Goal: Information Seeking & Learning: Learn about a topic

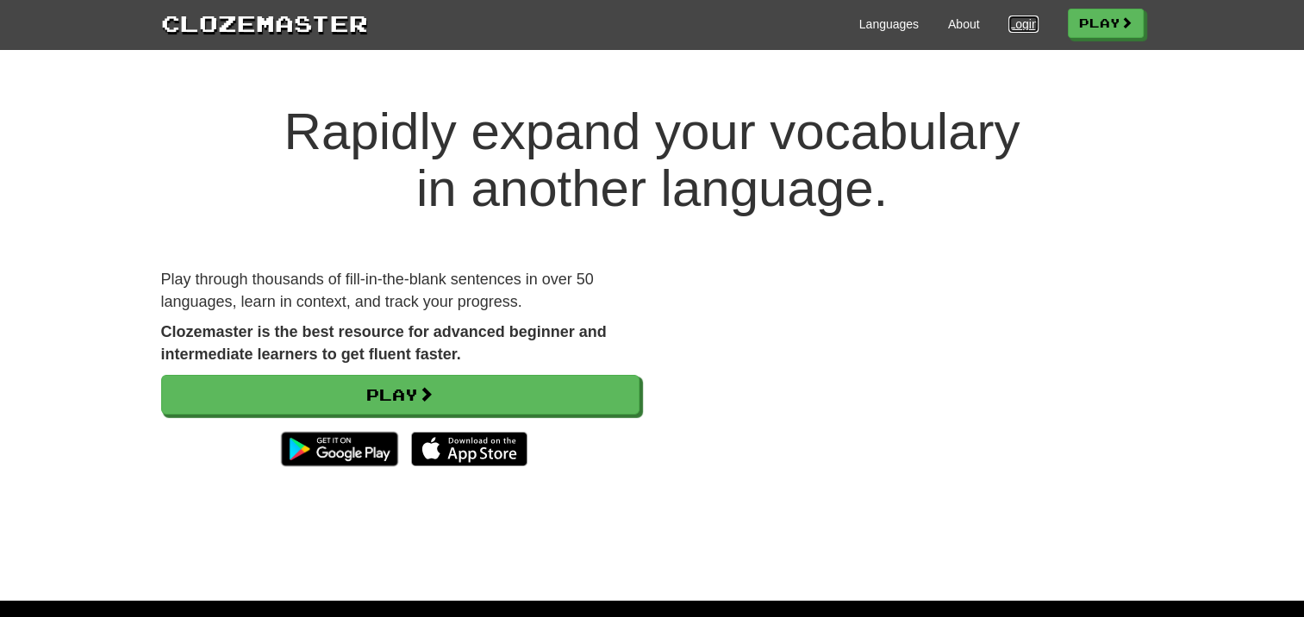
click at [1020, 26] on link "Login" at bounding box center [1022, 24] width 29 height 17
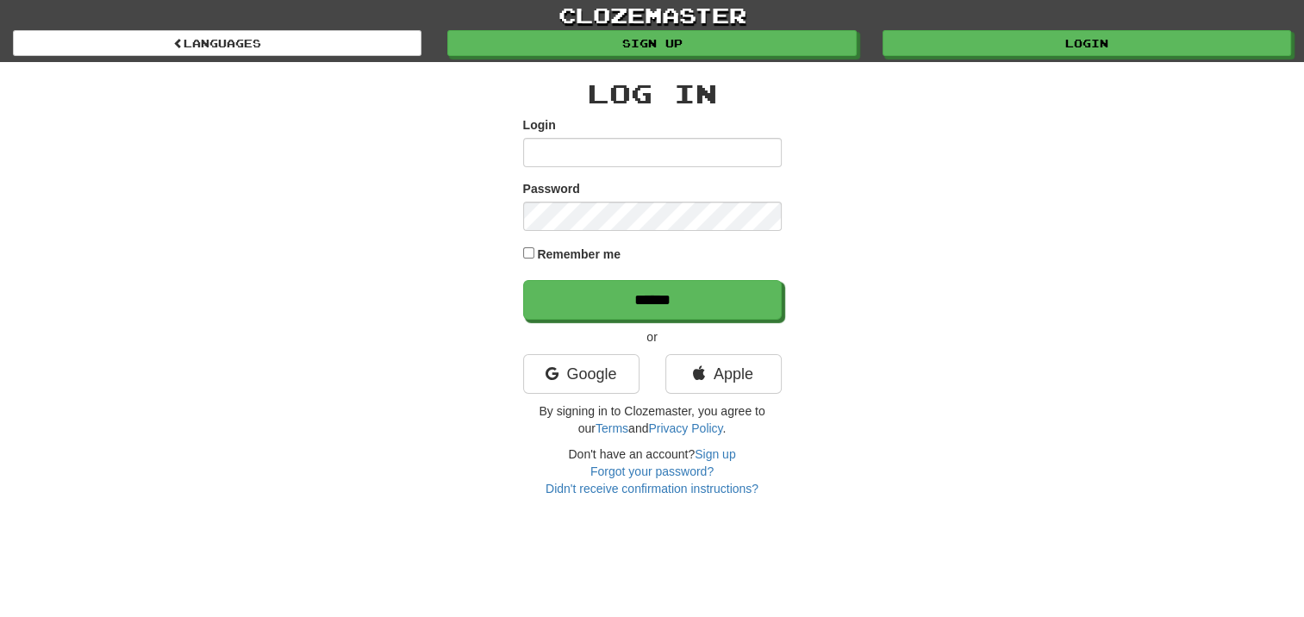
click at [555, 142] on input "Login" at bounding box center [652, 152] width 259 height 29
type input "*"
type input "**********"
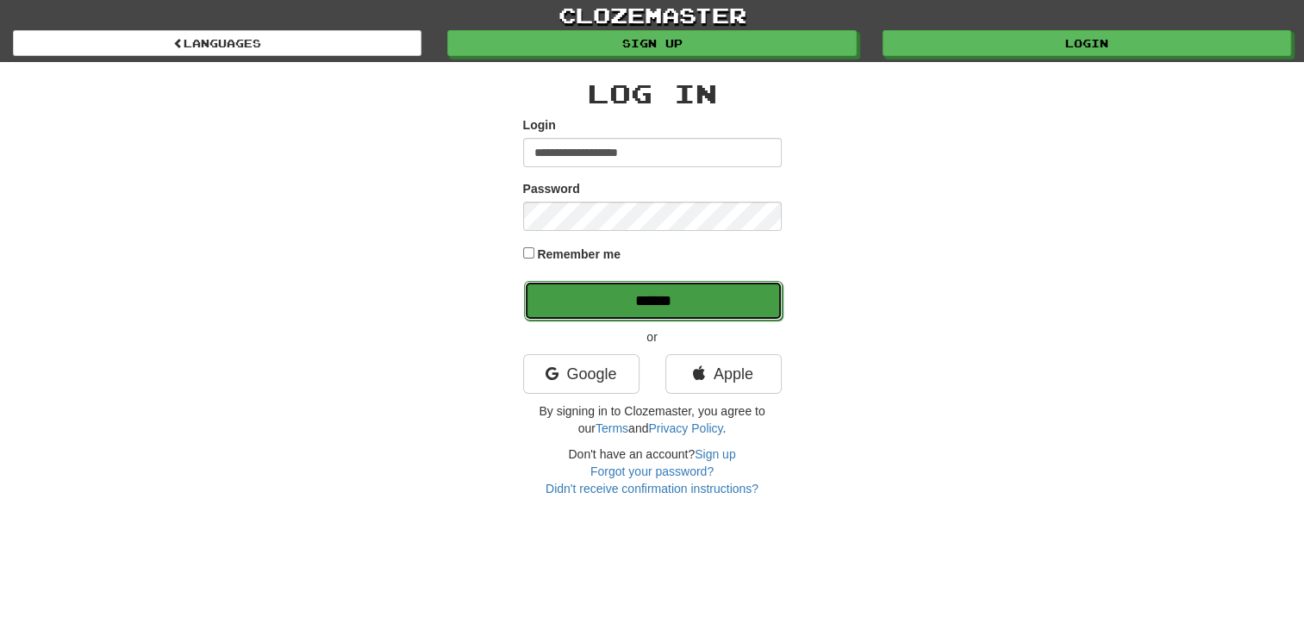
click at [635, 303] on input "******" at bounding box center [653, 301] width 259 height 40
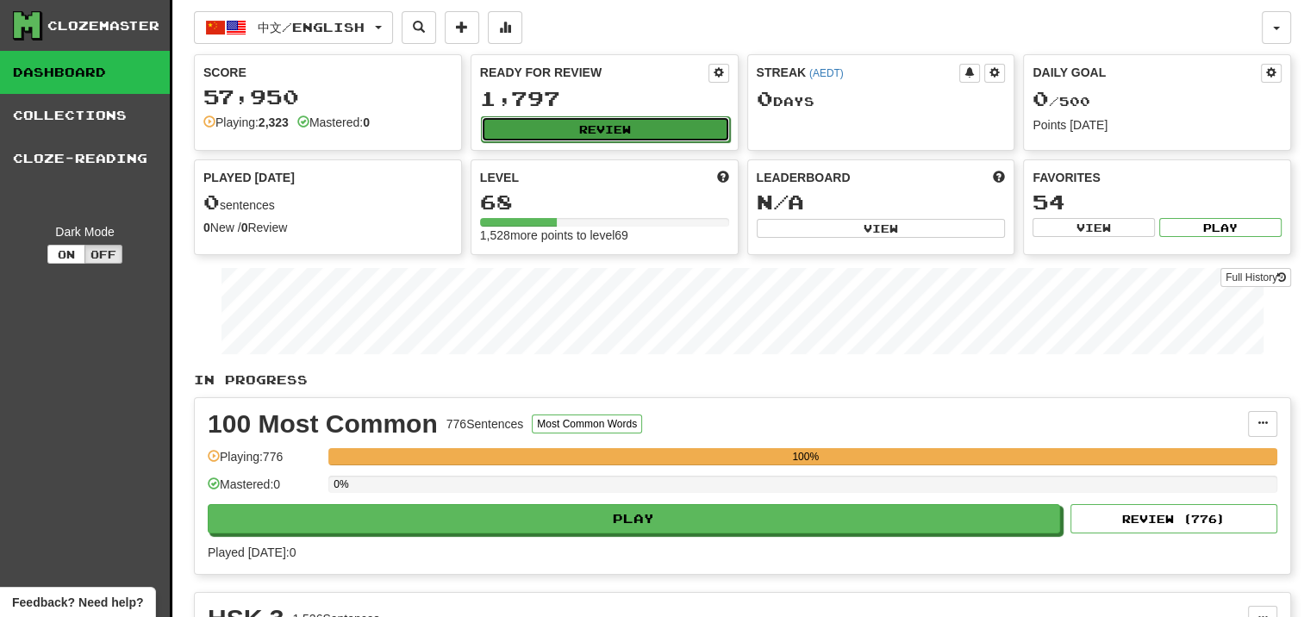
click at [567, 126] on button "Review" at bounding box center [605, 129] width 249 height 26
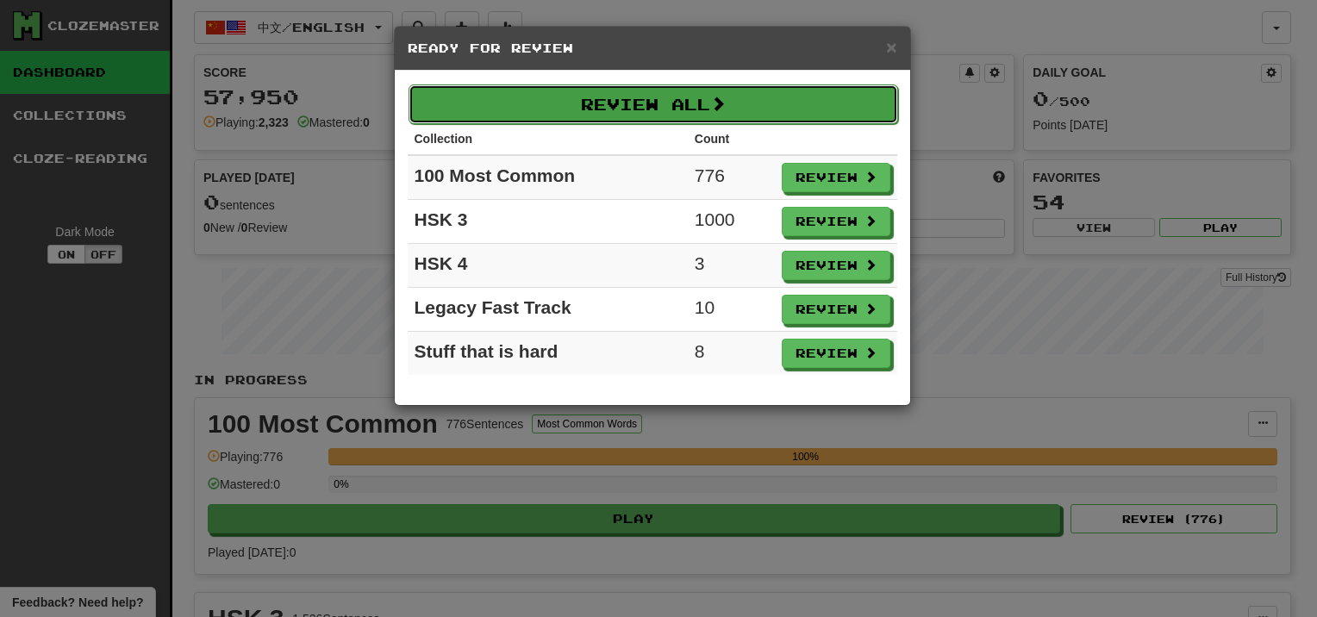
click at [693, 103] on button "Review All" at bounding box center [652, 104] width 489 height 40
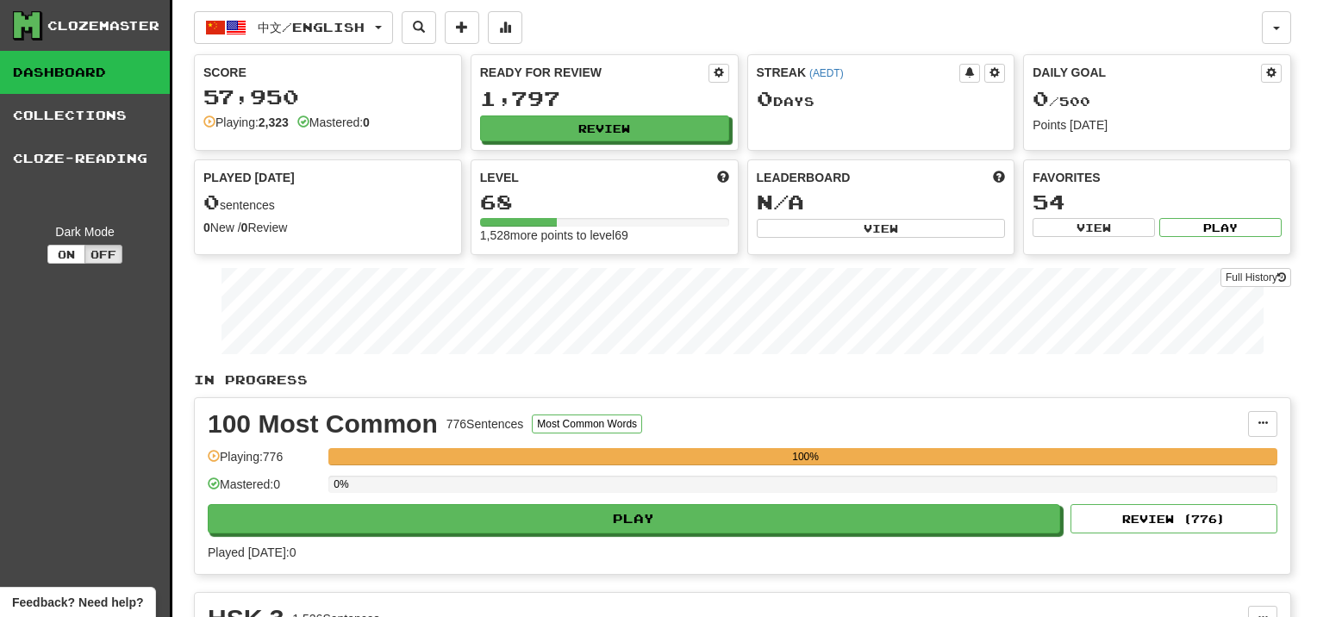
select select "**"
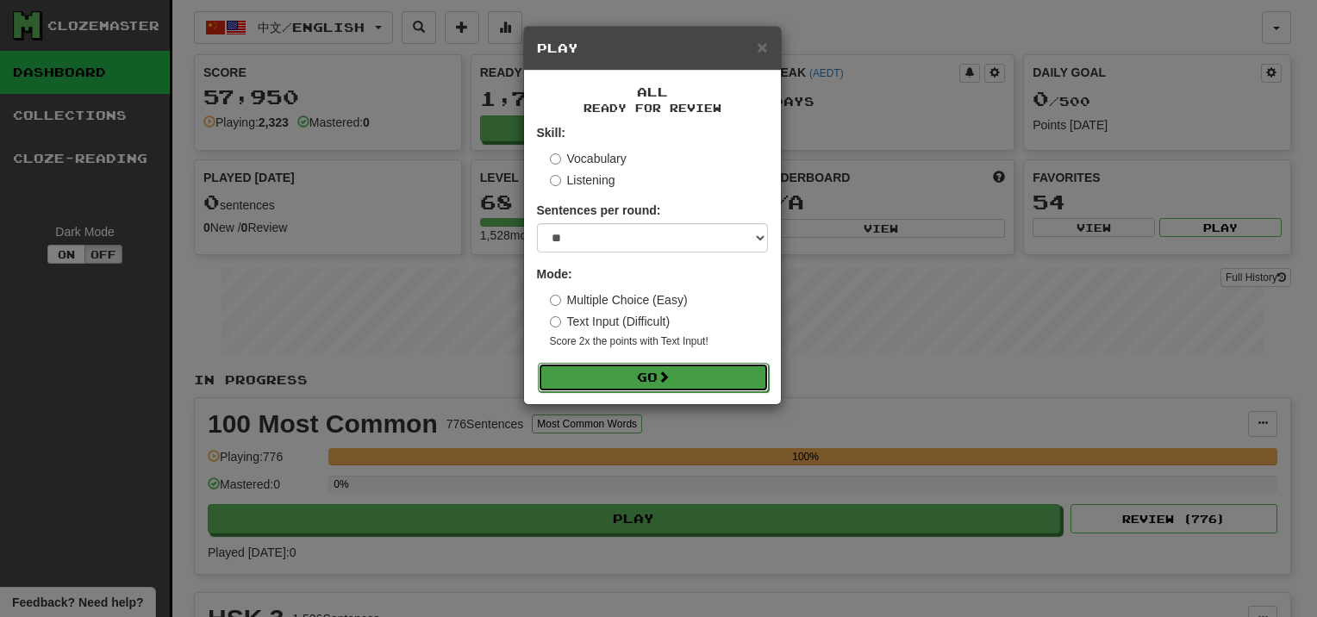
click at [655, 372] on button "Go" at bounding box center [653, 377] width 231 height 29
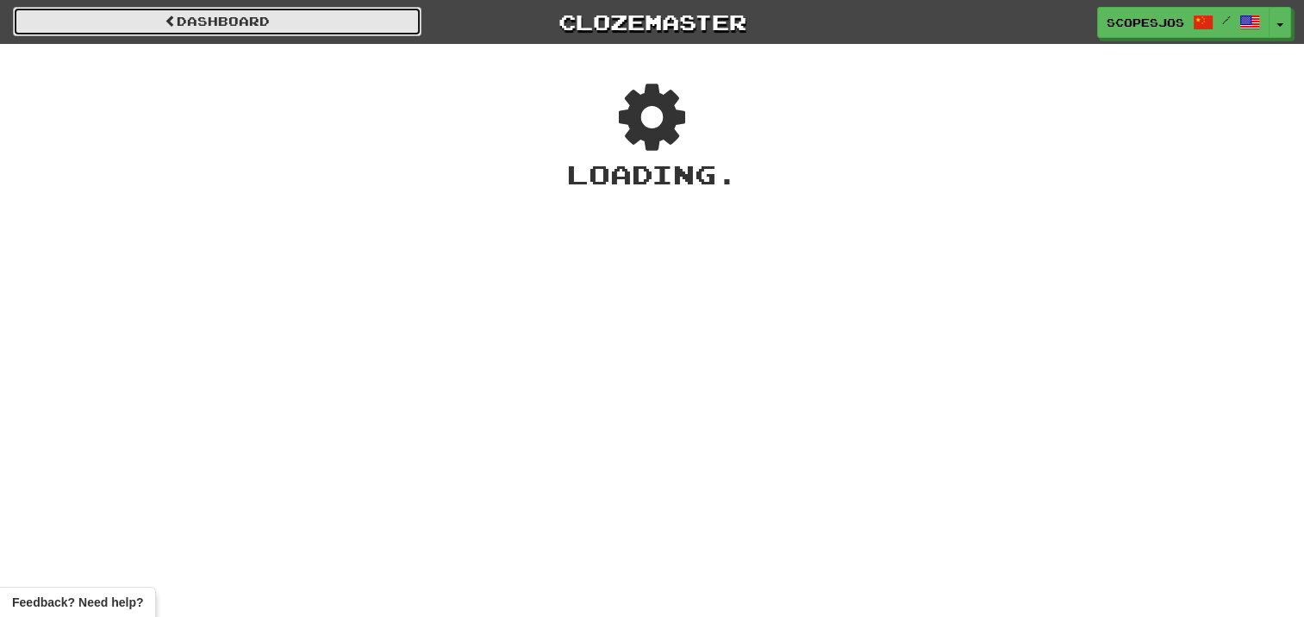
click at [172, 21] on span at bounding box center [171, 21] width 12 height 12
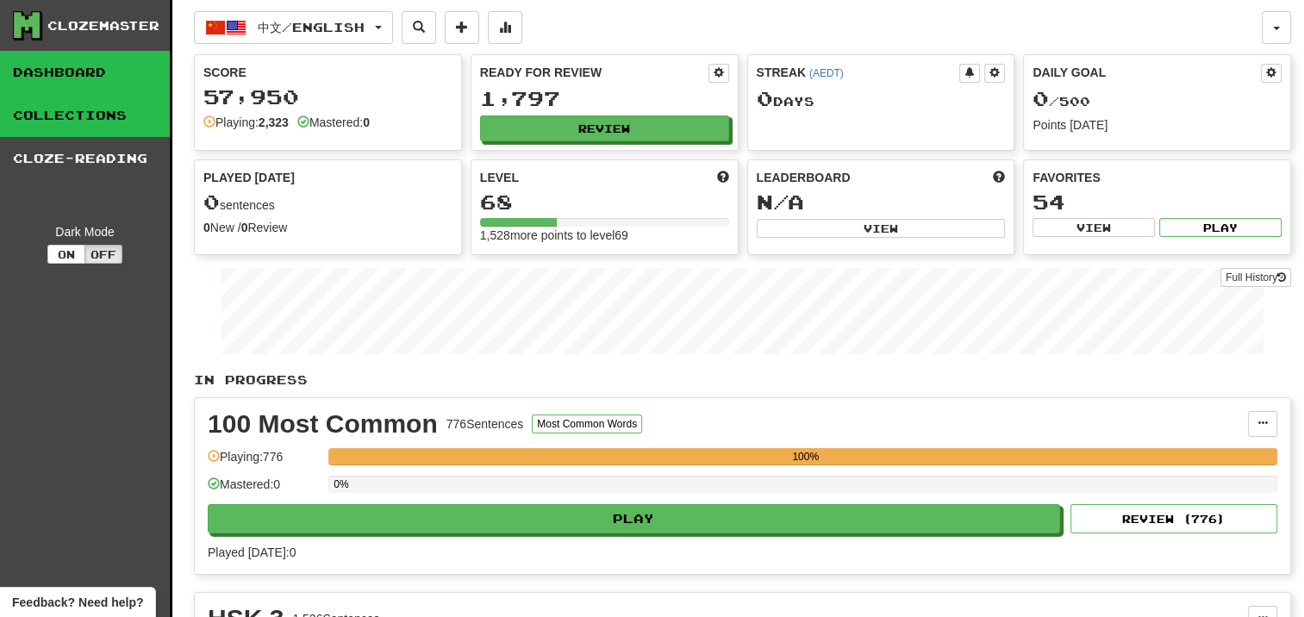
click at [122, 110] on link "Collections" at bounding box center [85, 115] width 170 height 43
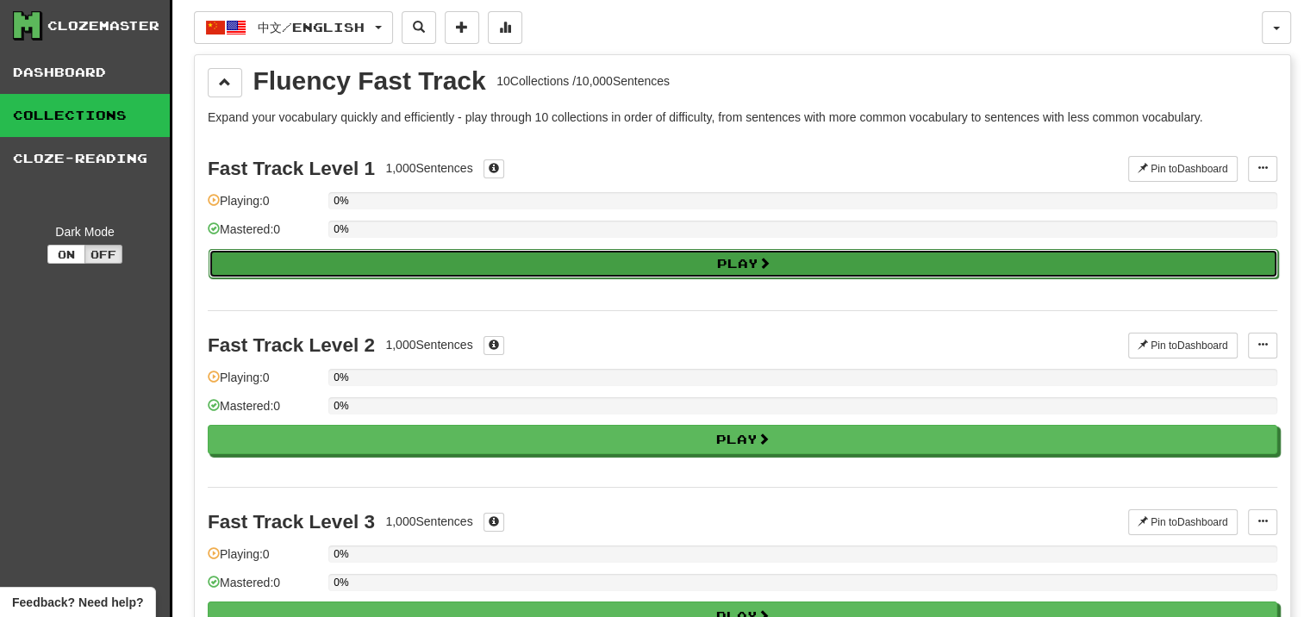
click at [483, 259] on button "Play" at bounding box center [743, 263] width 1069 height 29
select select "**"
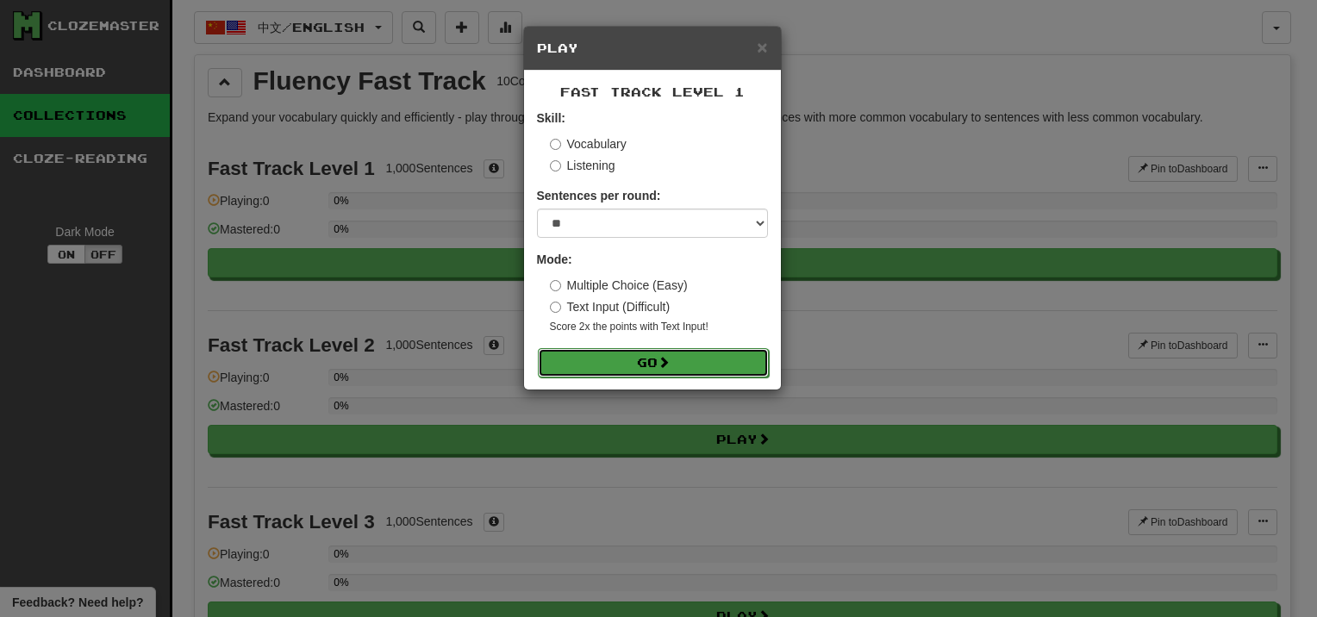
click at [645, 360] on button "Go" at bounding box center [653, 362] width 231 height 29
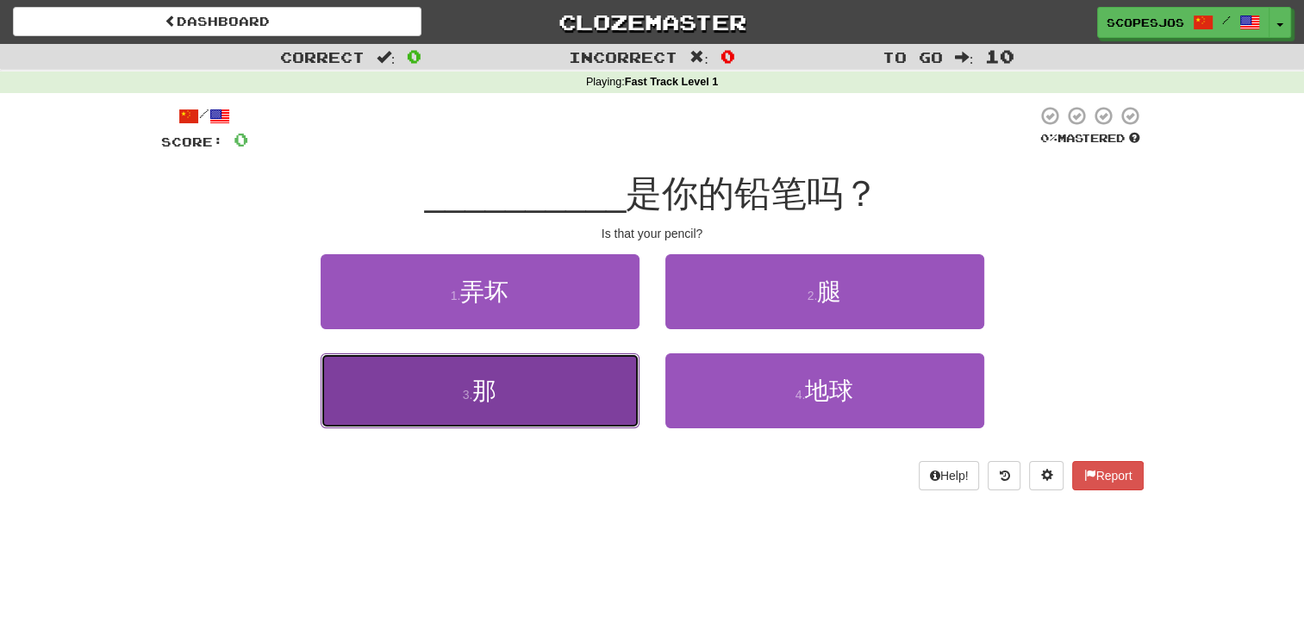
click at [483, 393] on span "那" at bounding box center [484, 390] width 24 height 27
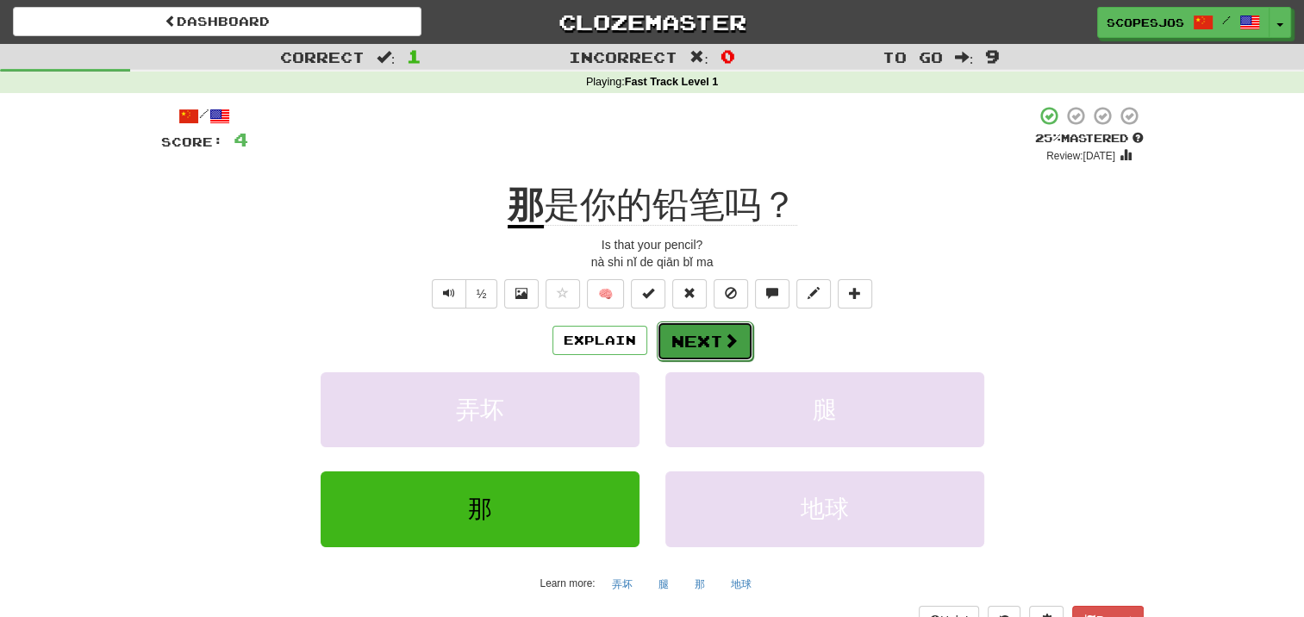
click at [717, 346] on button "Next" at bounding box center [705, 341] width 97 height 40
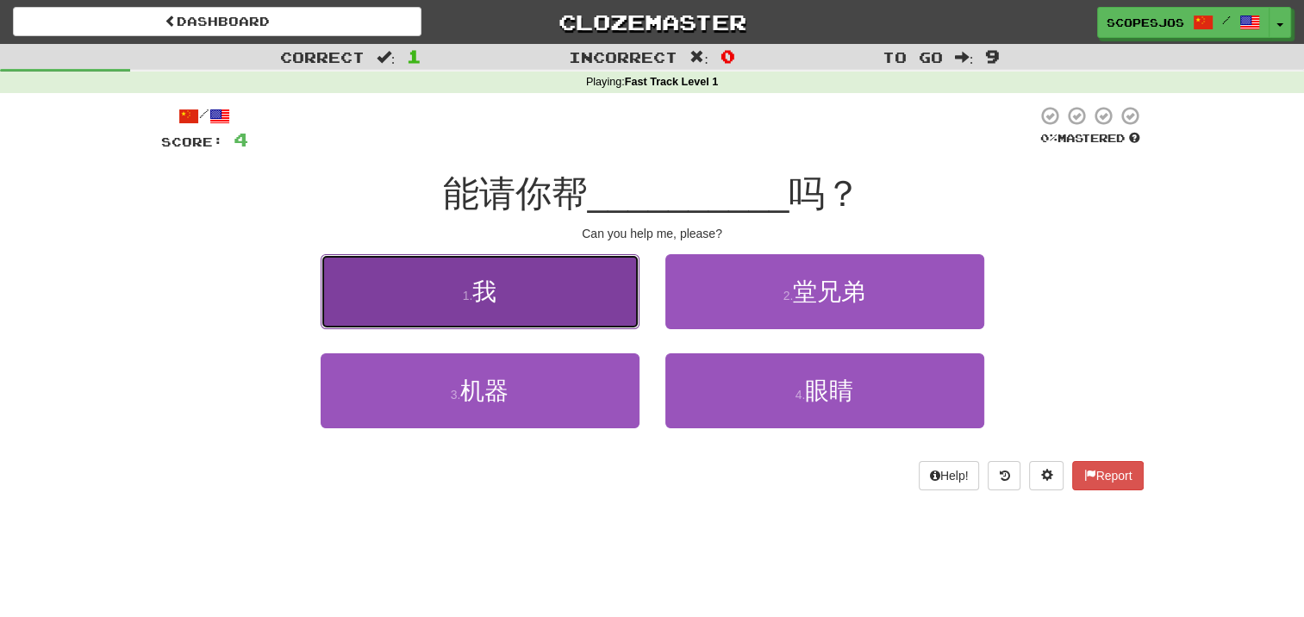
click at [489, 298] on span "我" at bounding box center [484, 291] width 24 height 27
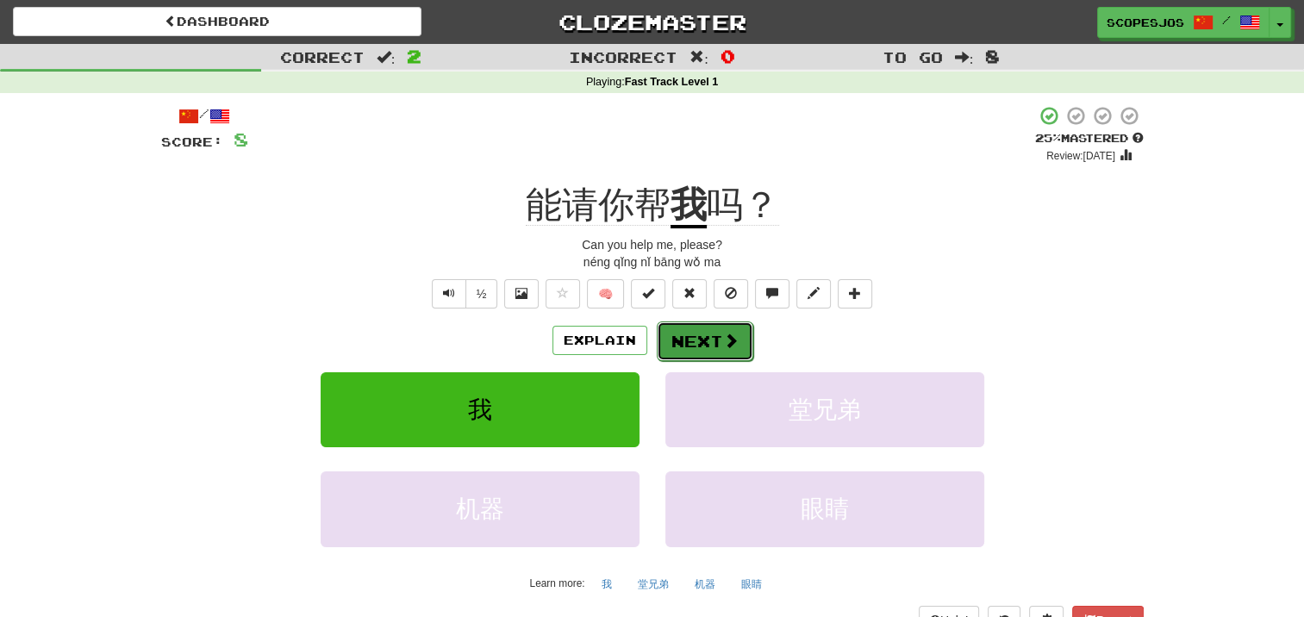
click at [701, 348] on button "Next" at bounding box center [705, 341] width 97 height 40
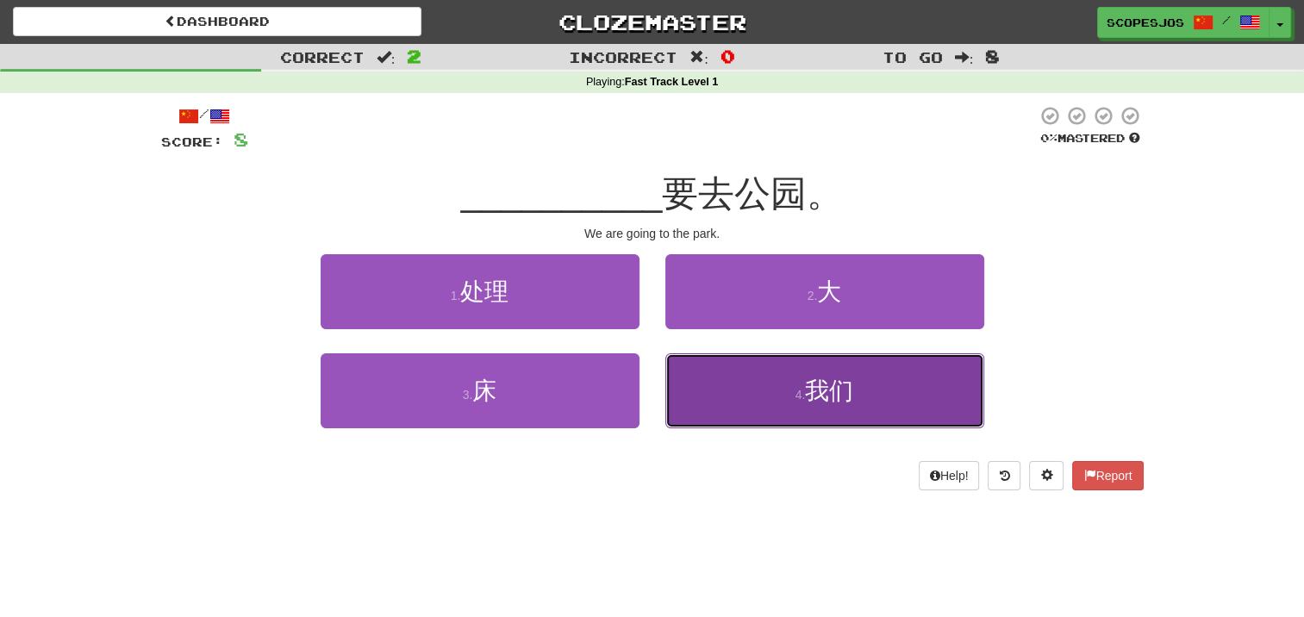
click at [824, 390] on span "我们" at bounding box center [829, 390] width 48 height 27
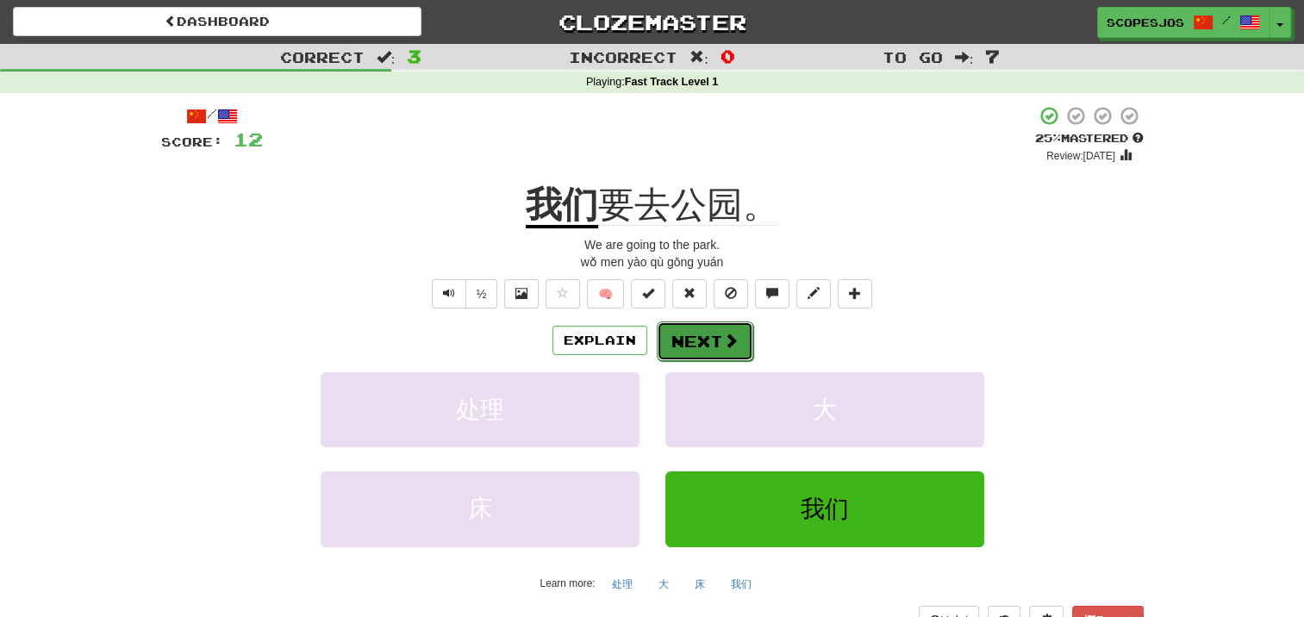
click at [681, 327] on button "Next" at bounding box center [705, 341] width 97 height 40
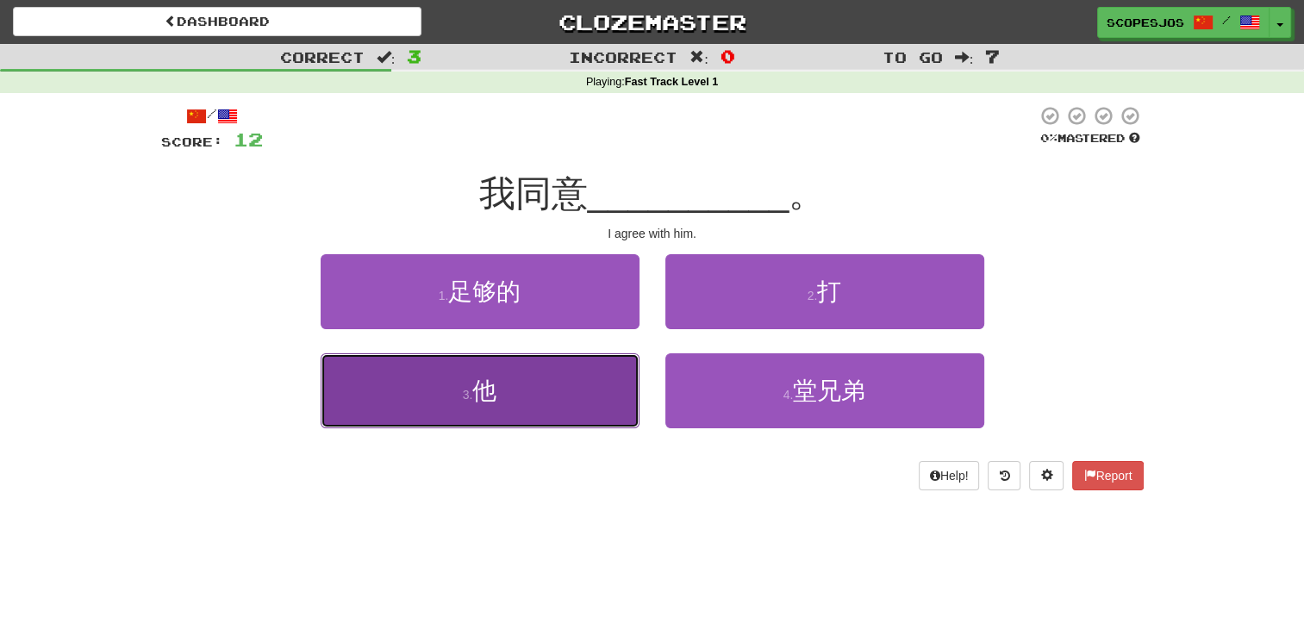
click at [502, 395] on button "3 . 他" at bounding box center [480, 390] width 319 height 75
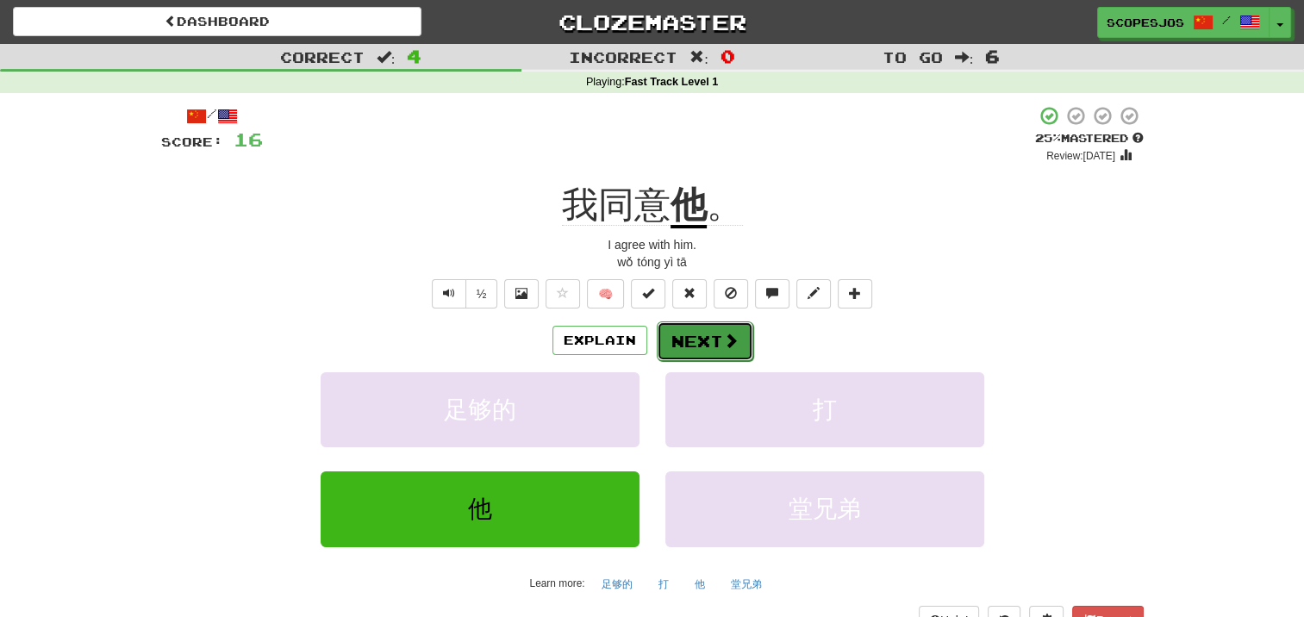
click at [727, 333] on span at bounding box center [731, 341] width 16 height 16
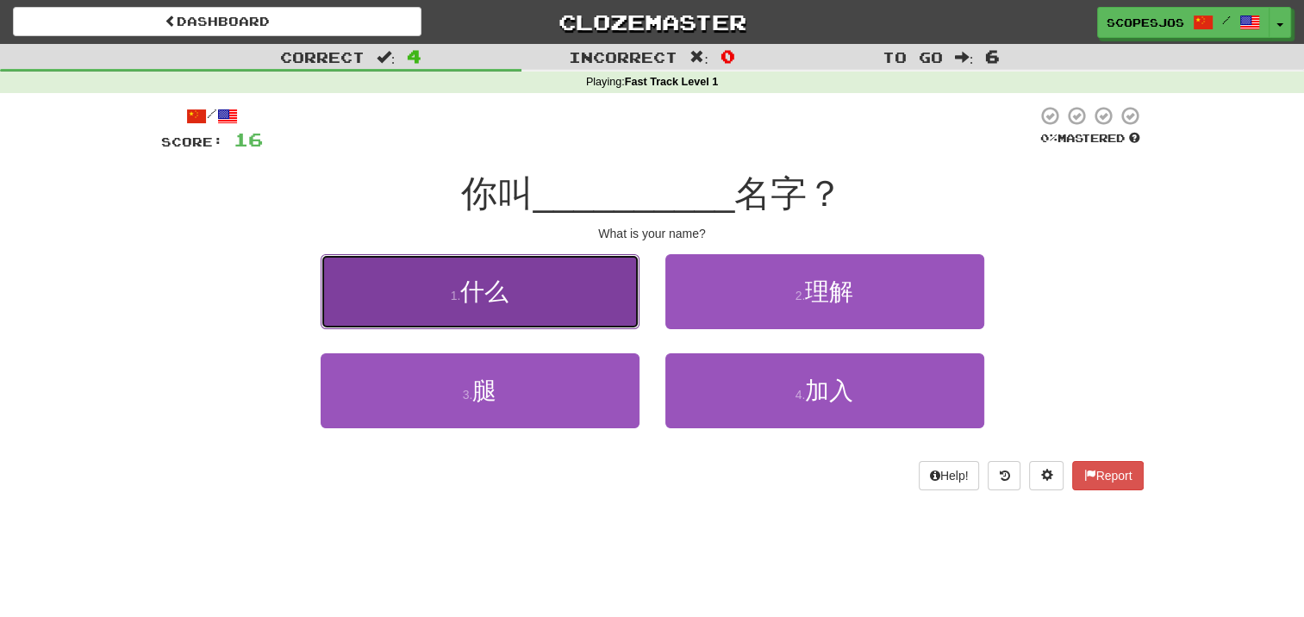
click at [469, 284] on span "什么" at bounding box center [484, 291] width 48 height 27
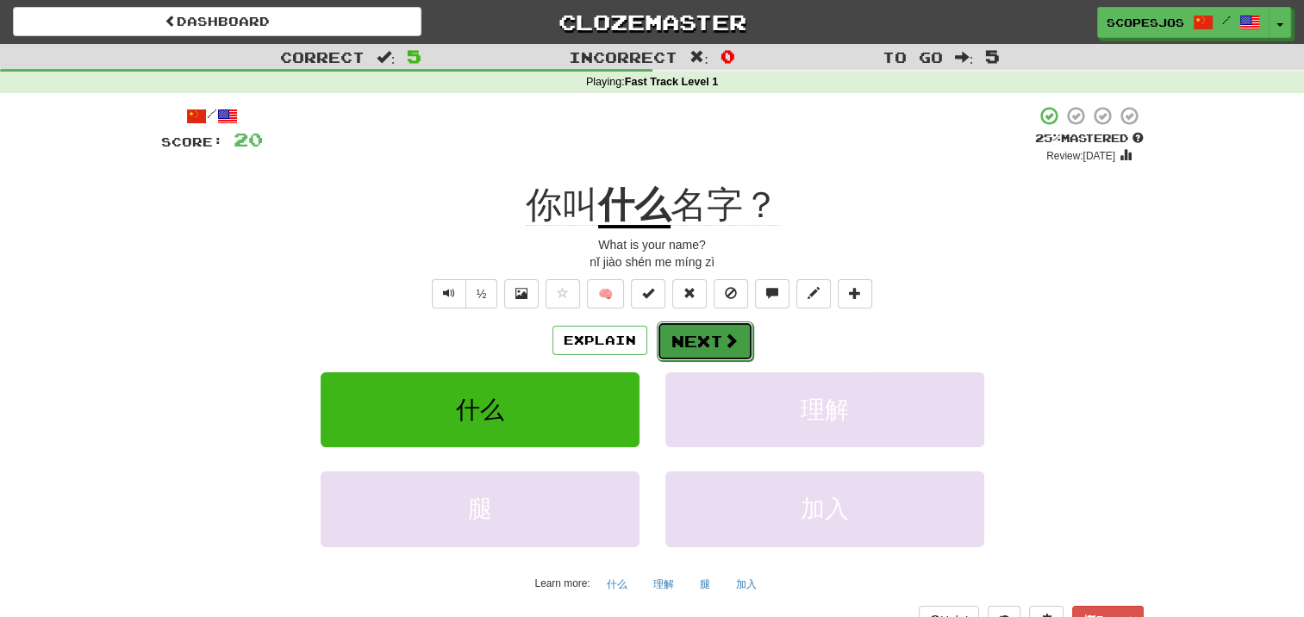
click at [720, 338] on button "Next" at bounding box center [705, 341] width 97 height 40
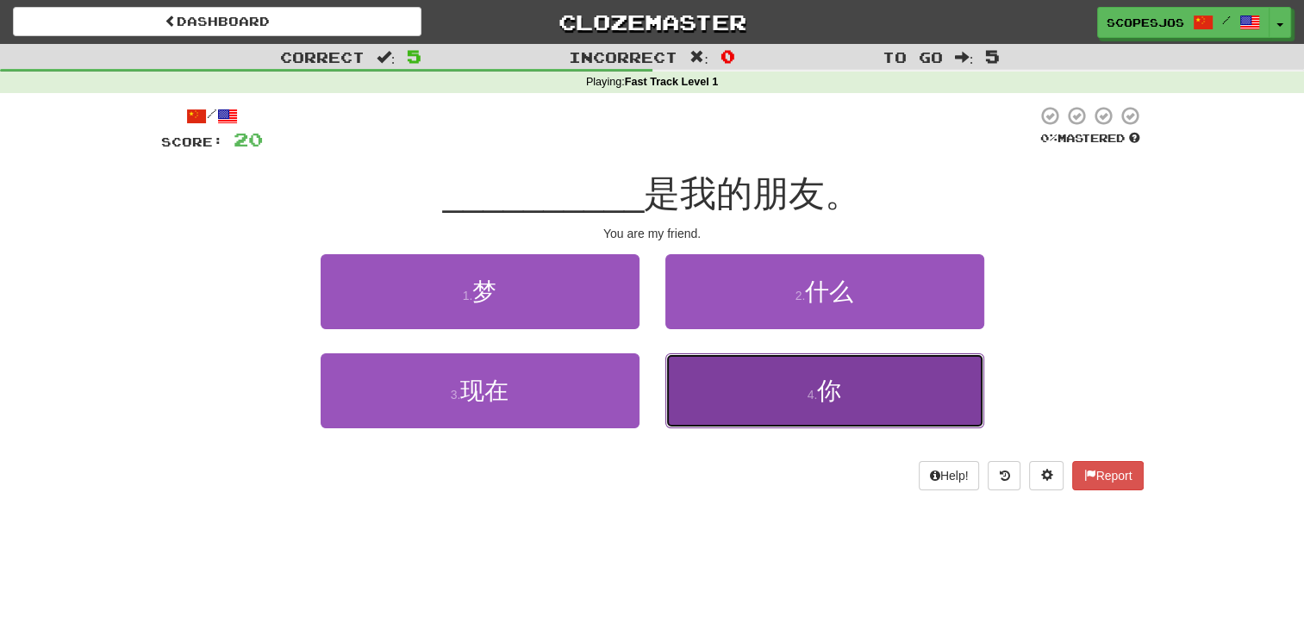
click at [831, 390] on span "你" at bounding box center [829, 390] width 24 height 27
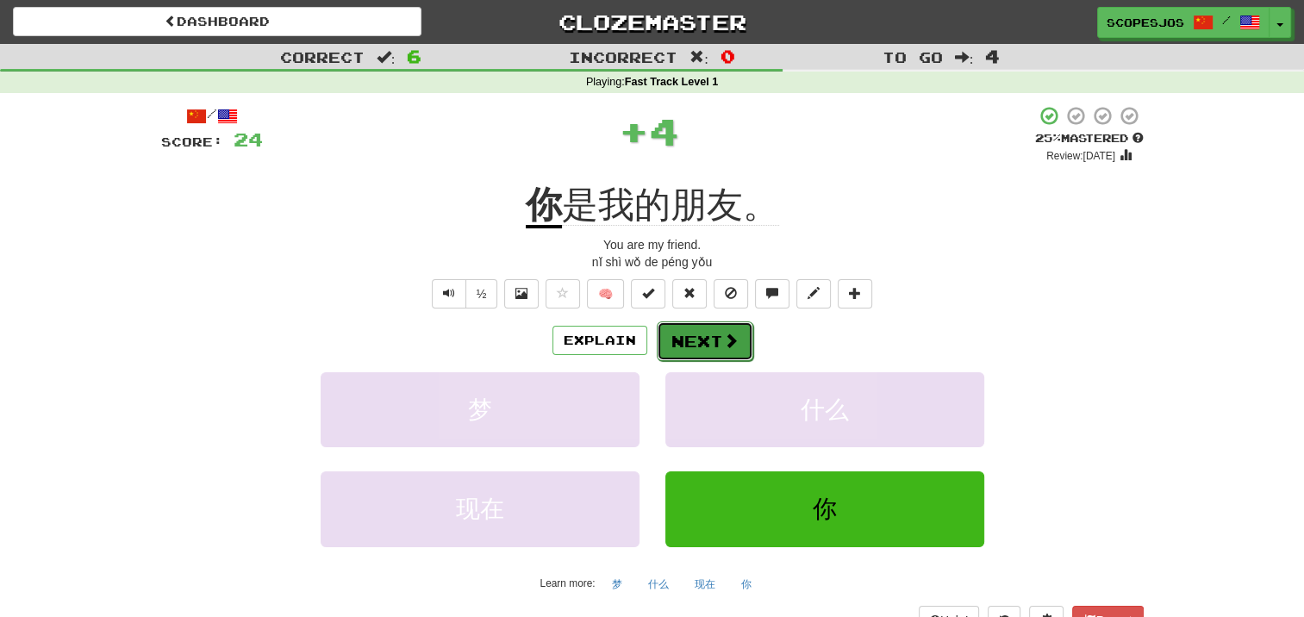
click at [735, 345] on span at bounding box center [731, 341] width 16 height 16
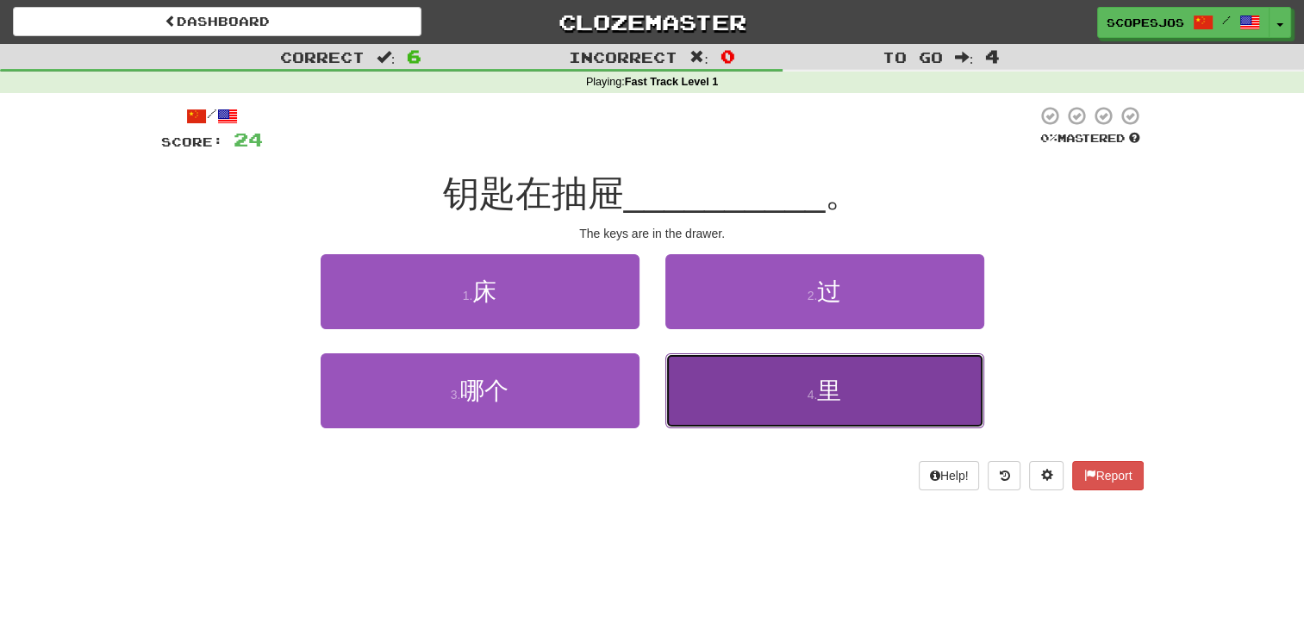
click at [838, 400] on span "里" at bounding box center [829, 390] width 24 height 27
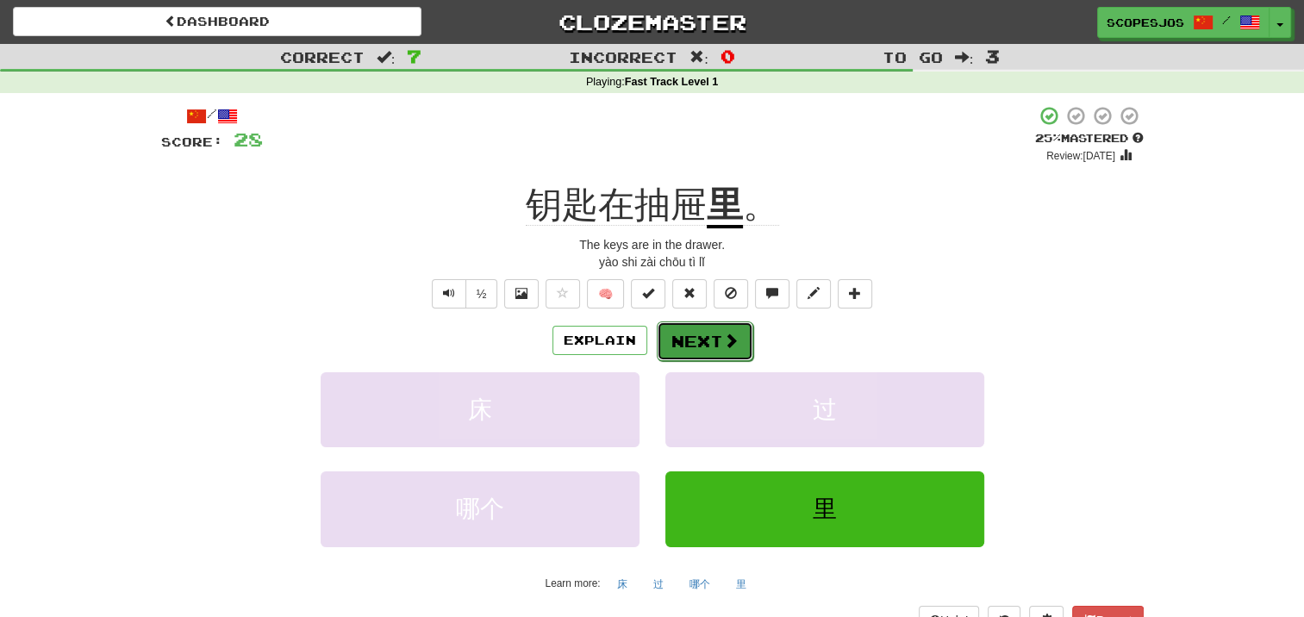
click at [681, 351] on button "Next" at bounding box center [705, 341] width 97 height 40
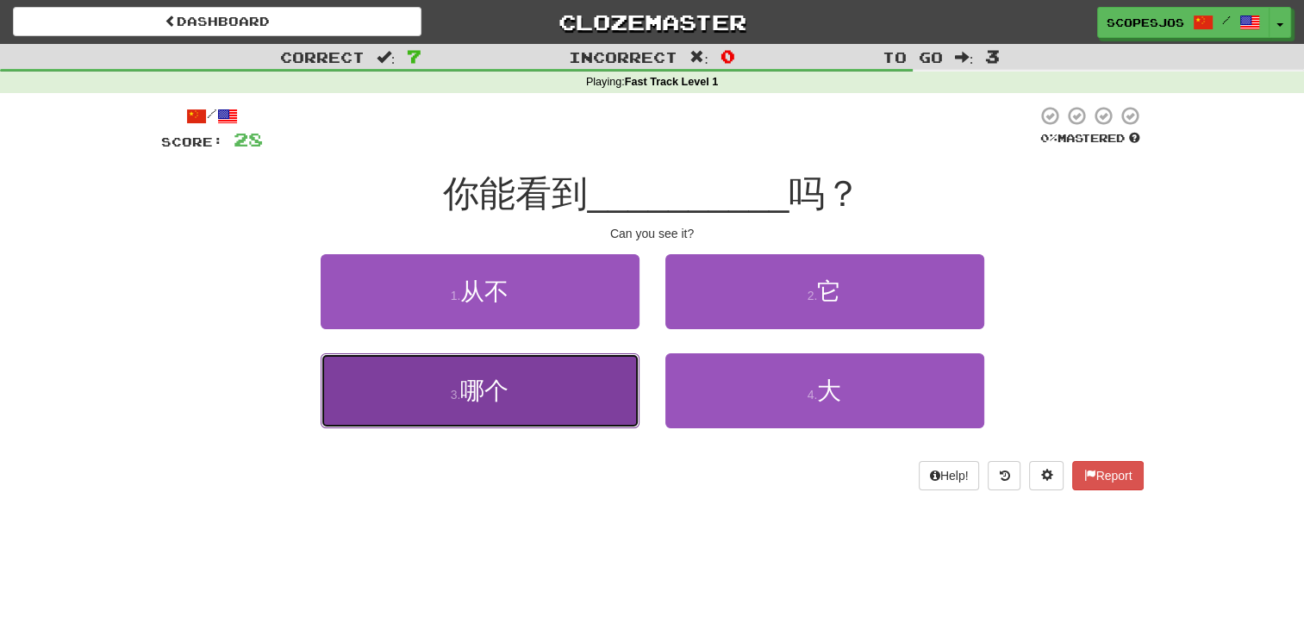
click at [476, 386] on span "哪个" at bounding box center [484, 390] width 48 height 27
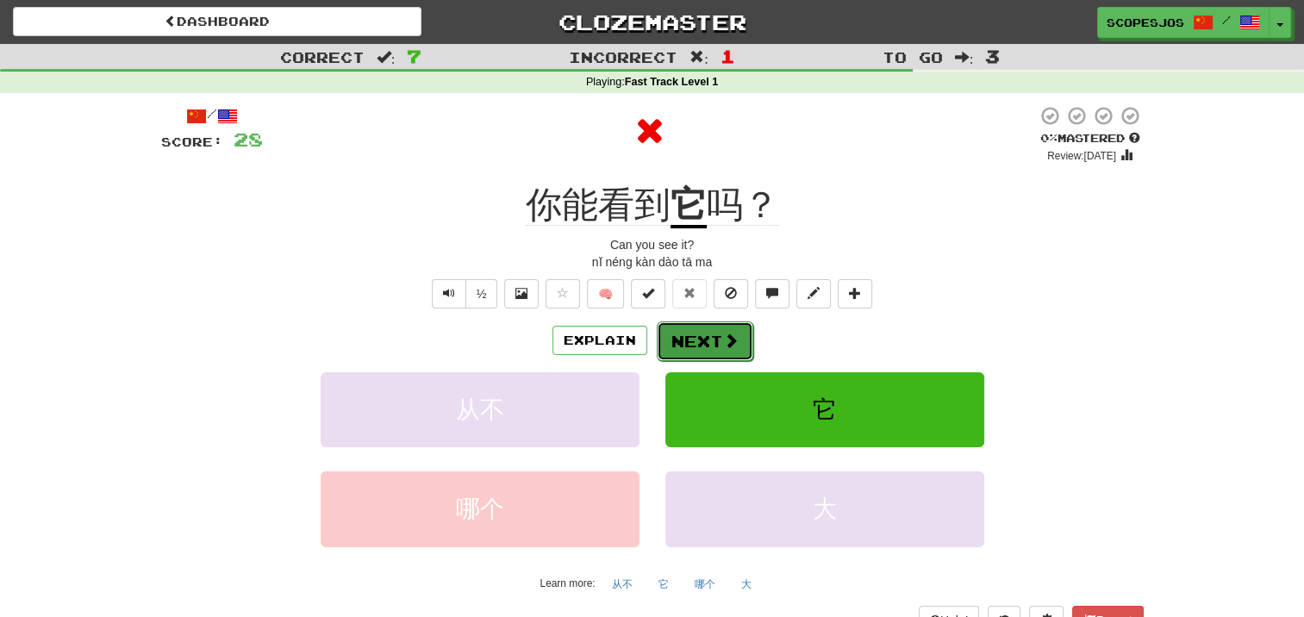
click at [703, 333] on button "Next" at bounding box center [705, 341] width 97 height 40
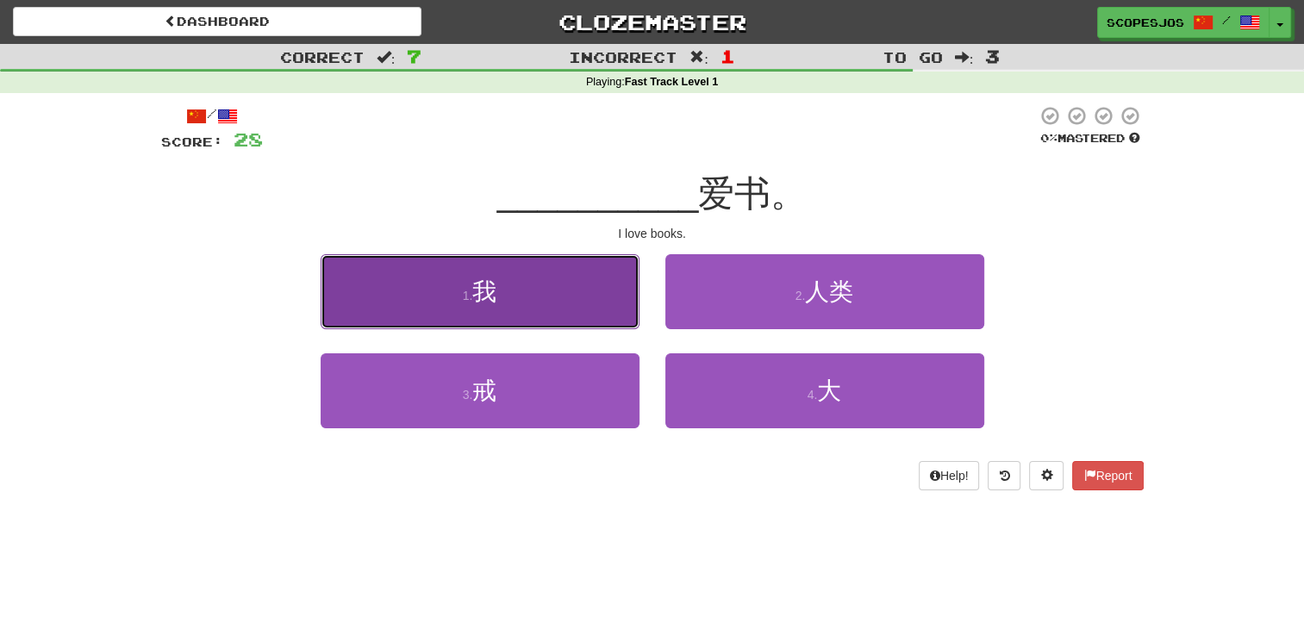
click at [479, 297] on span "我" at bounding box center [484, 291] width 24 height 27
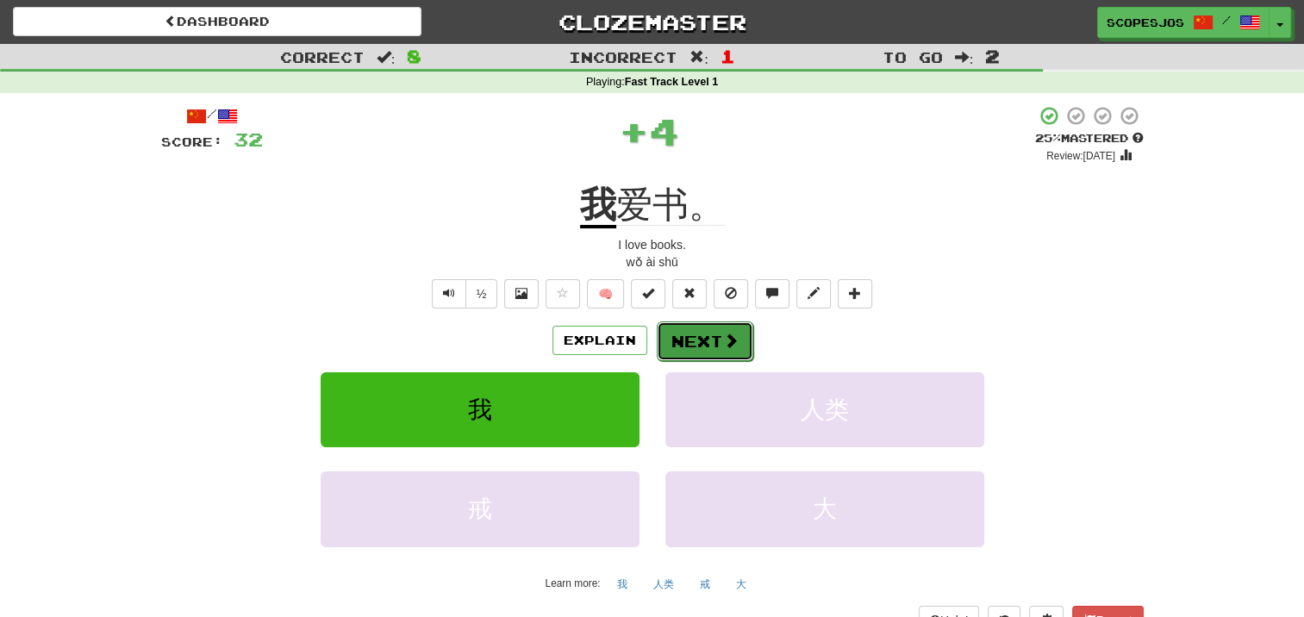
click at [731, 346] on span at bounding box center [731, 341] width 16 height 16
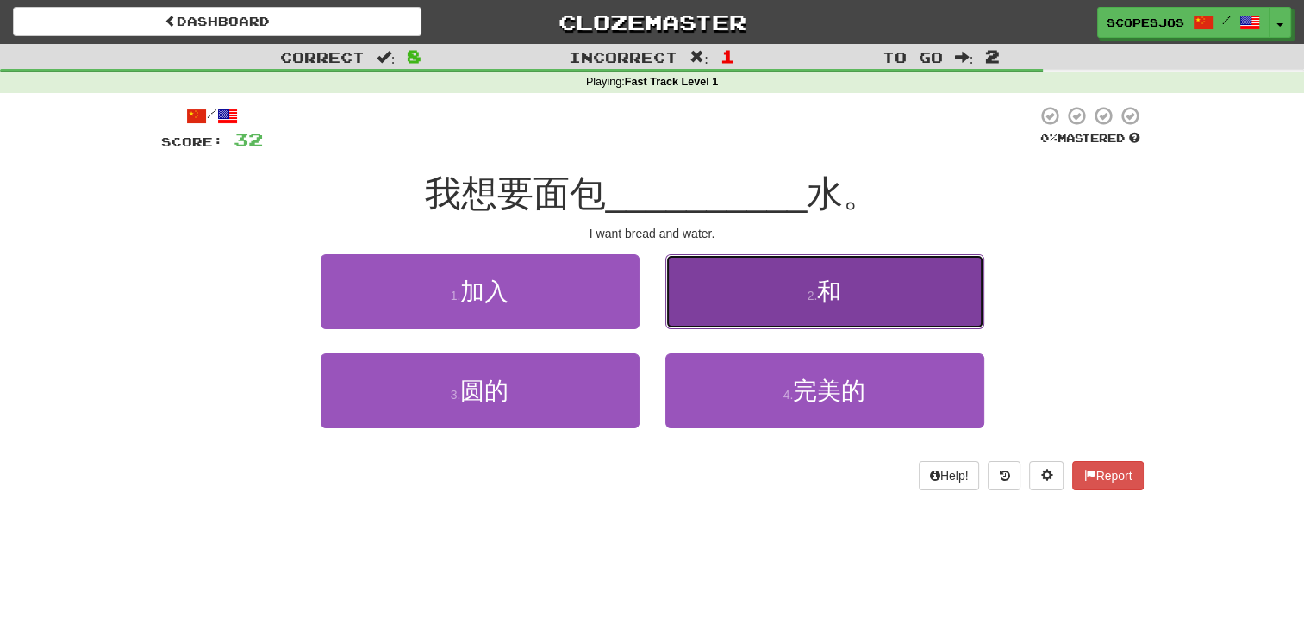
click at [843, 282] on button "2 . 和" at bounding box center [824, 291] width 319 height 75
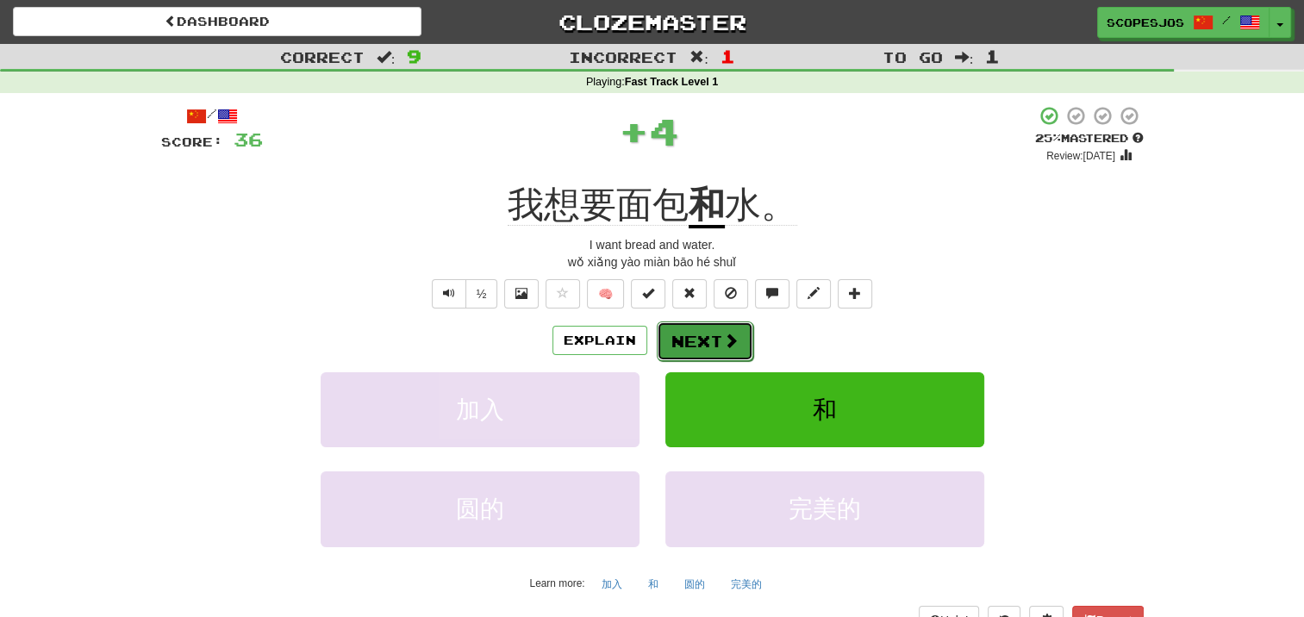
click at [717, 327] on button "Next" at bounding box center [705, 341] width 97 height 40
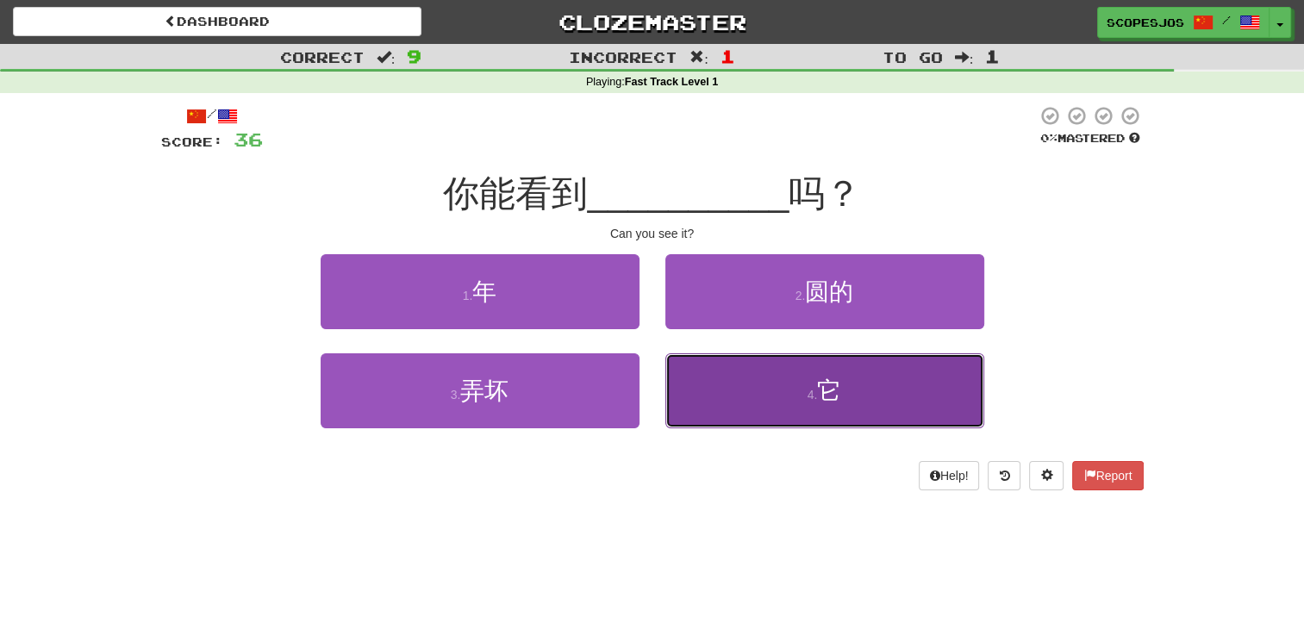
click at [834, 376] on button "4 . 它" at bounding box center [824, 390] width 319 height 75
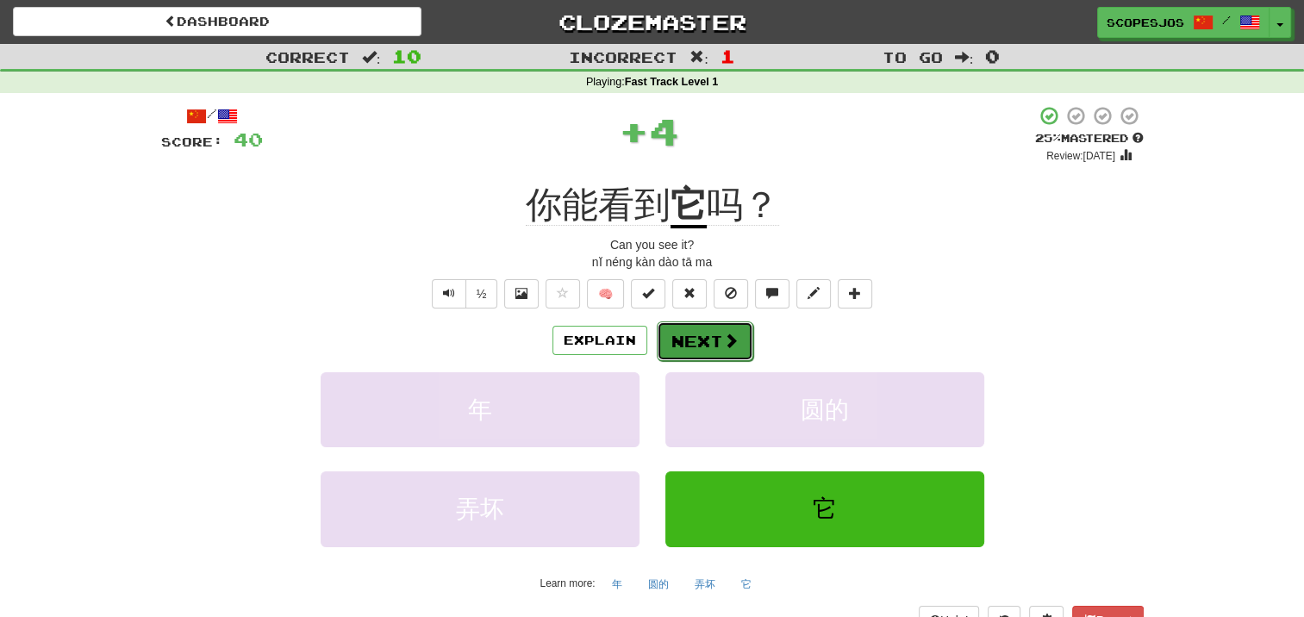
click at [711, 338] on button "Next" at bounding box center [705, 341] width 97 height 40
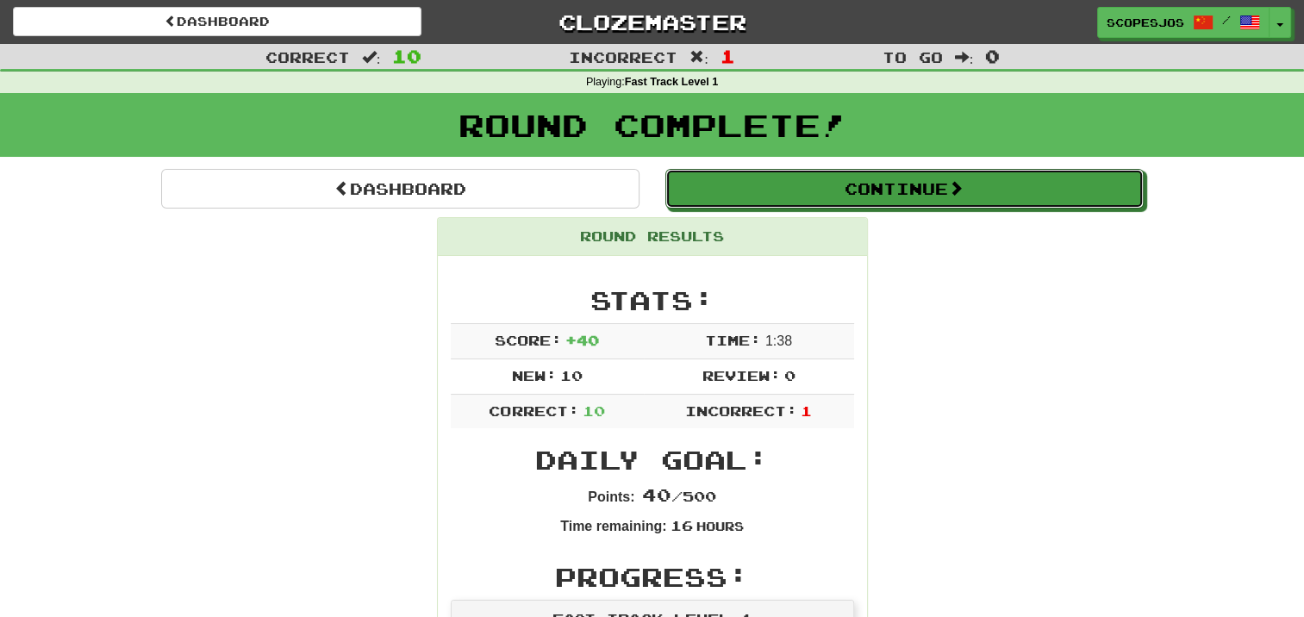
drag, startPoint x: 889, startPoint y: 175, endPoint x: 909, endPoint y: 229, distance: 57.8
click at [891, 178] on button "Continue" at bounding box center [904, 189] width 478 height 40
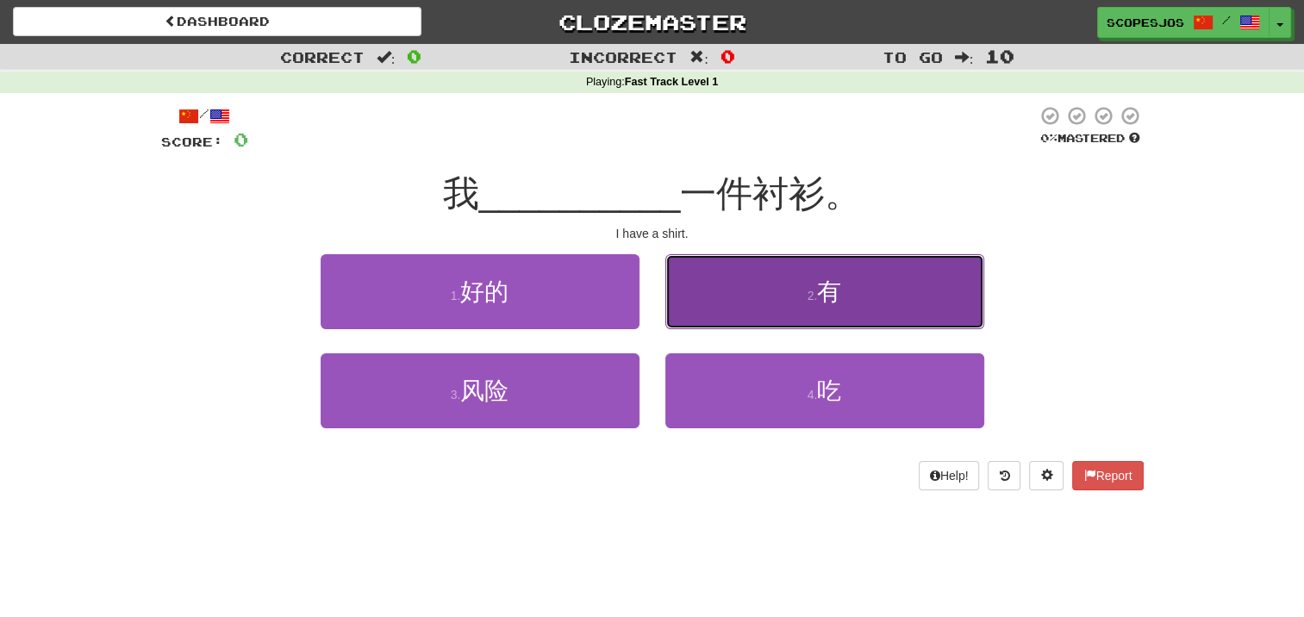
click at [807, 284] on button "2 . 有" at bounding box center [824, 291] width 319 height 75
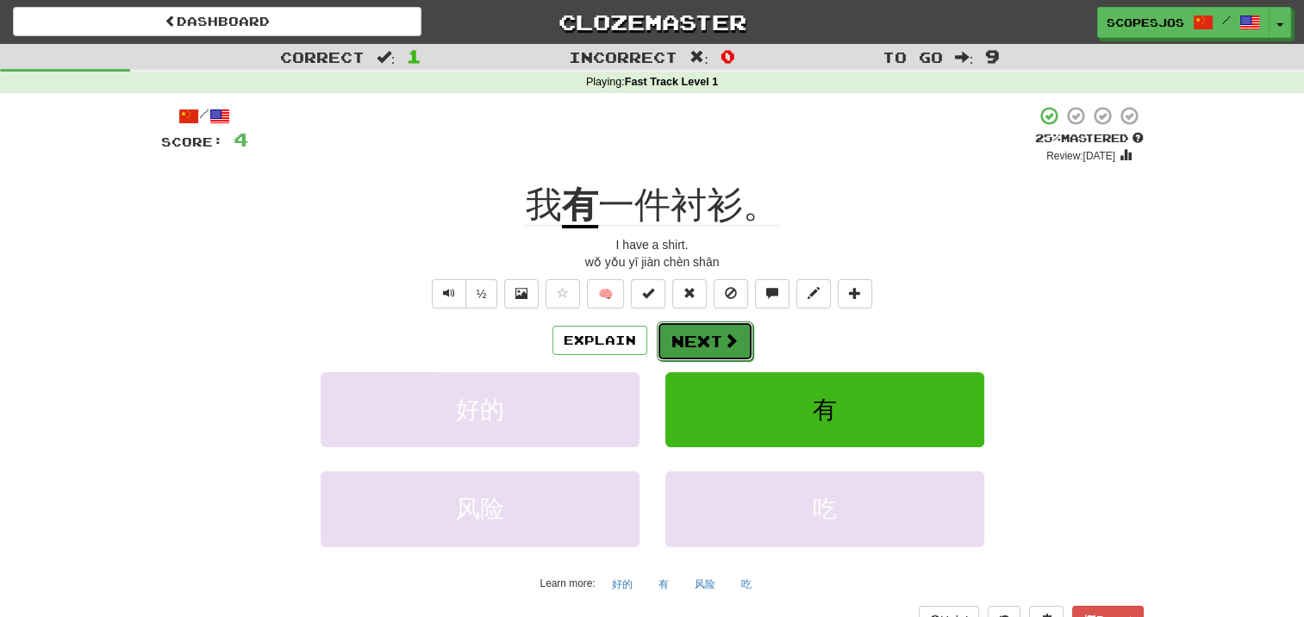
click at [703, 341] on button "Next" at bounding box center [705, 341] width 97 height 40
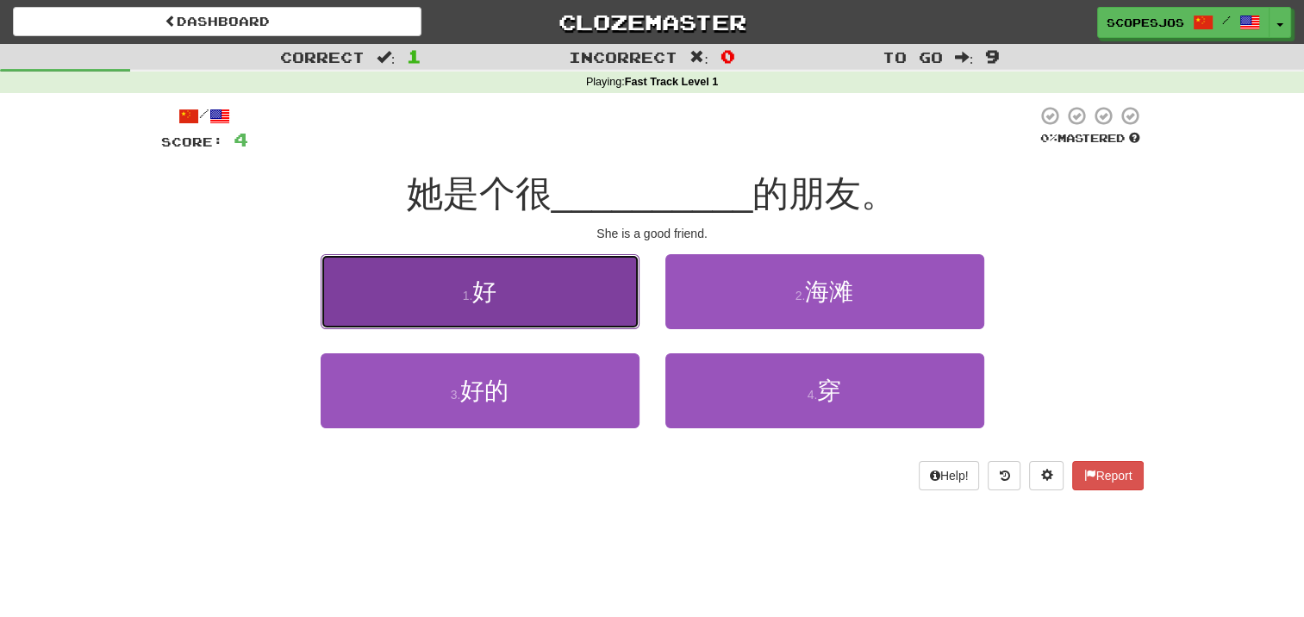
click at [504, 276] on button "1 . 好" at bounding box center [480, 291] width 319 height 75
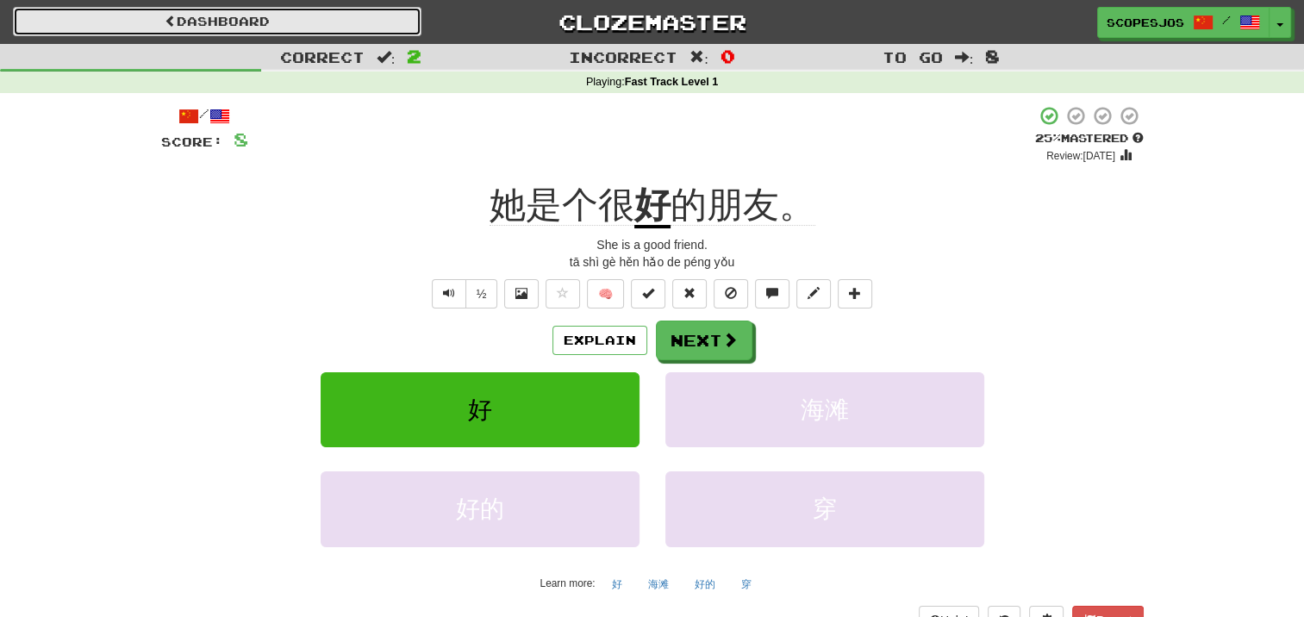
click at [190, 28] on link "Dashboard" at bounding box center [217, 21] width 408 height 29
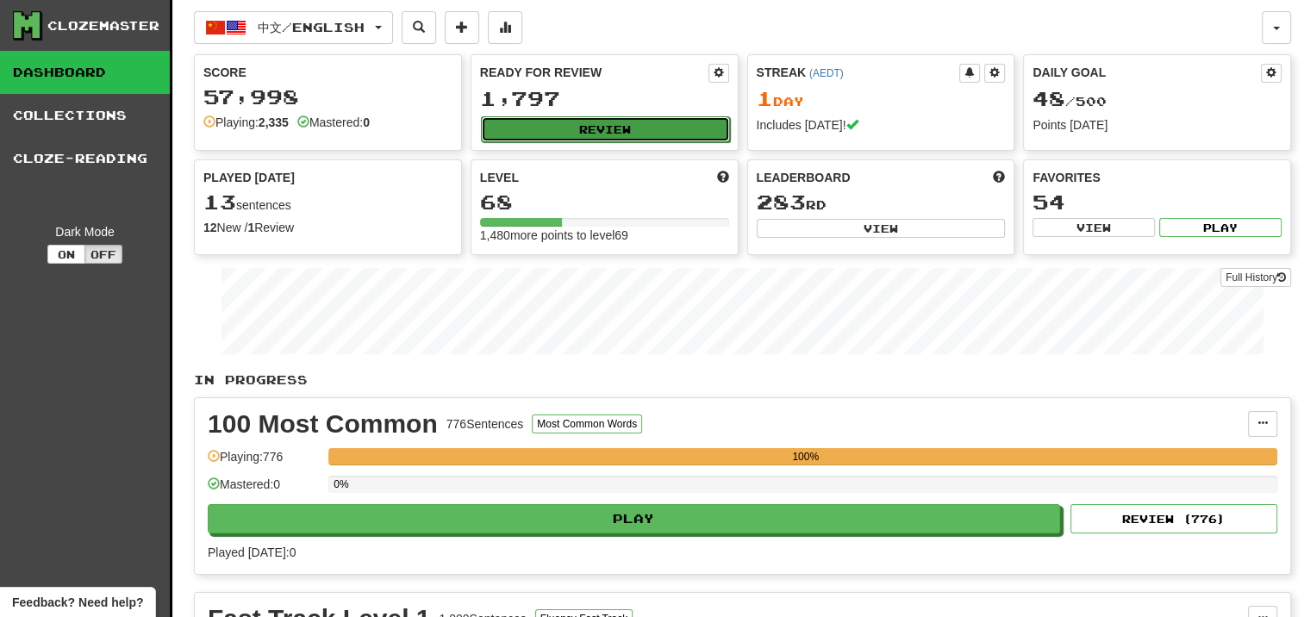
click at [588, 124] on button "Review" at bounding box center [605, 129] width 249 height 26
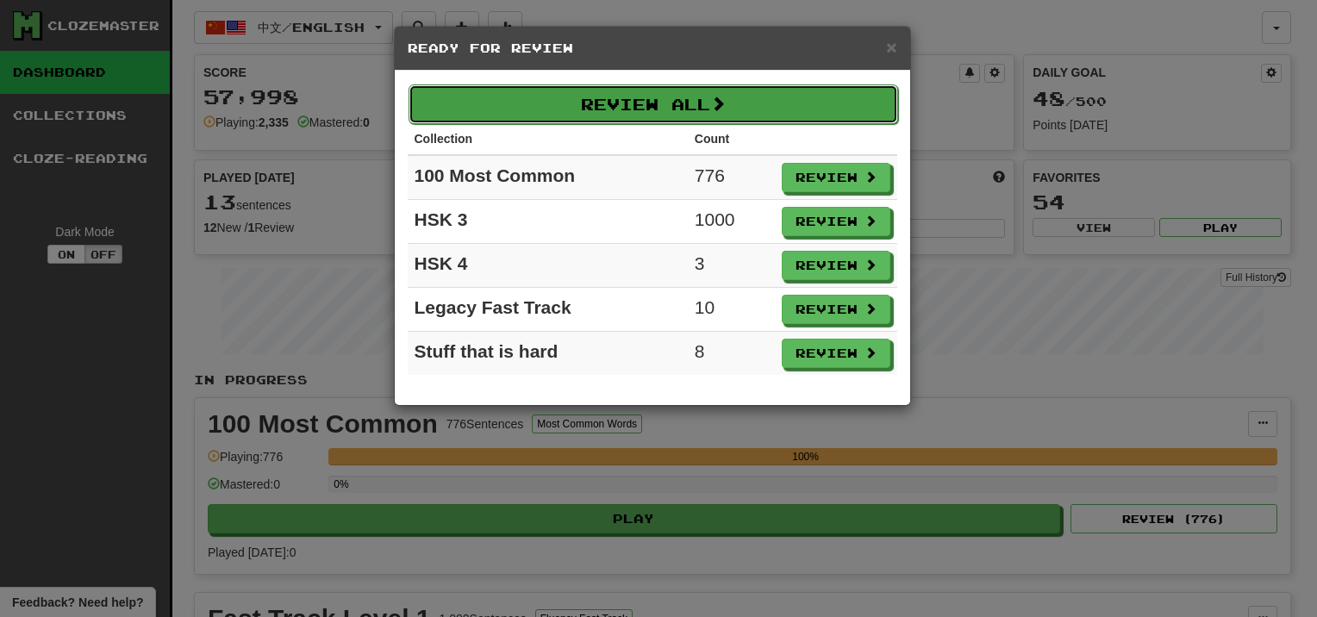
click at [646, 107] on button "Review All" at bounding box center [652, 104] width 489 height 40
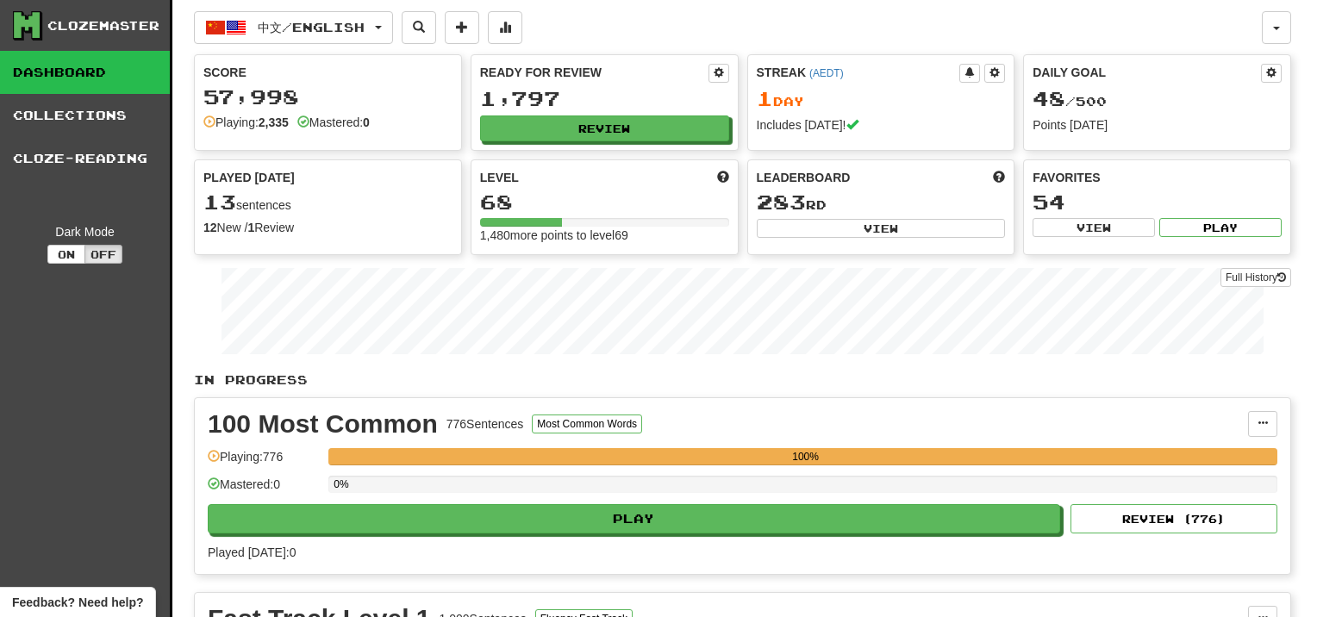
select select "**"
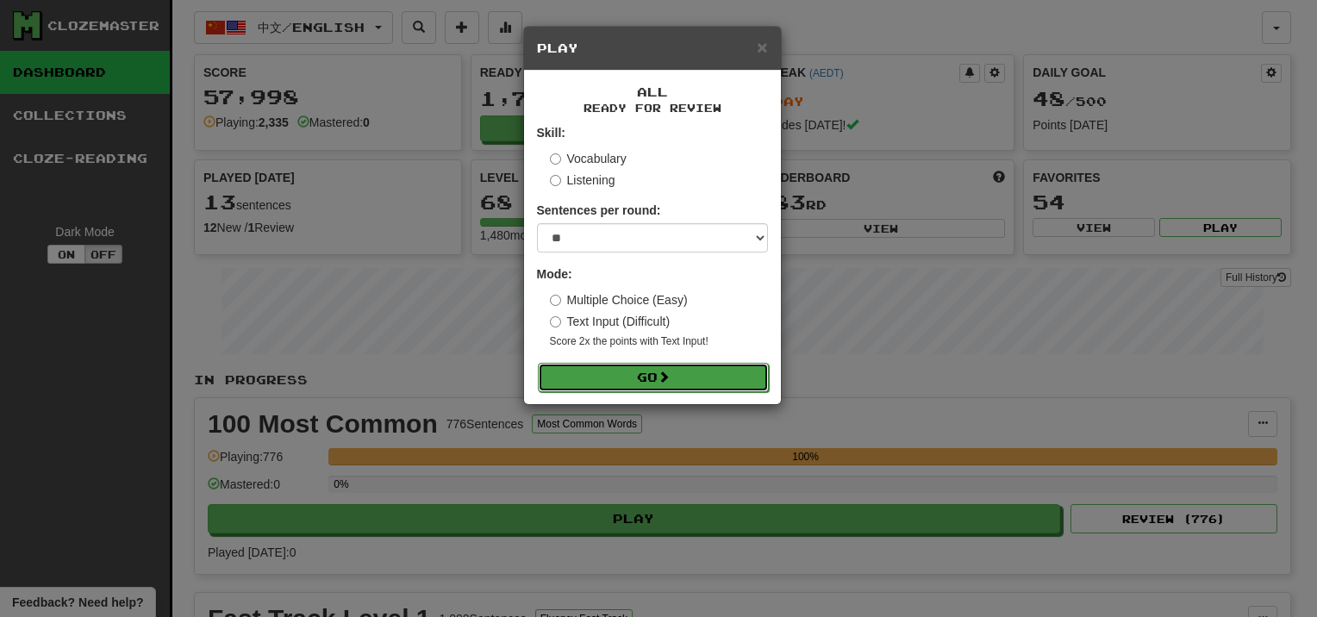
click at [648, 378] on button "Go" at bounding box center [653, 377] width 231 height 29
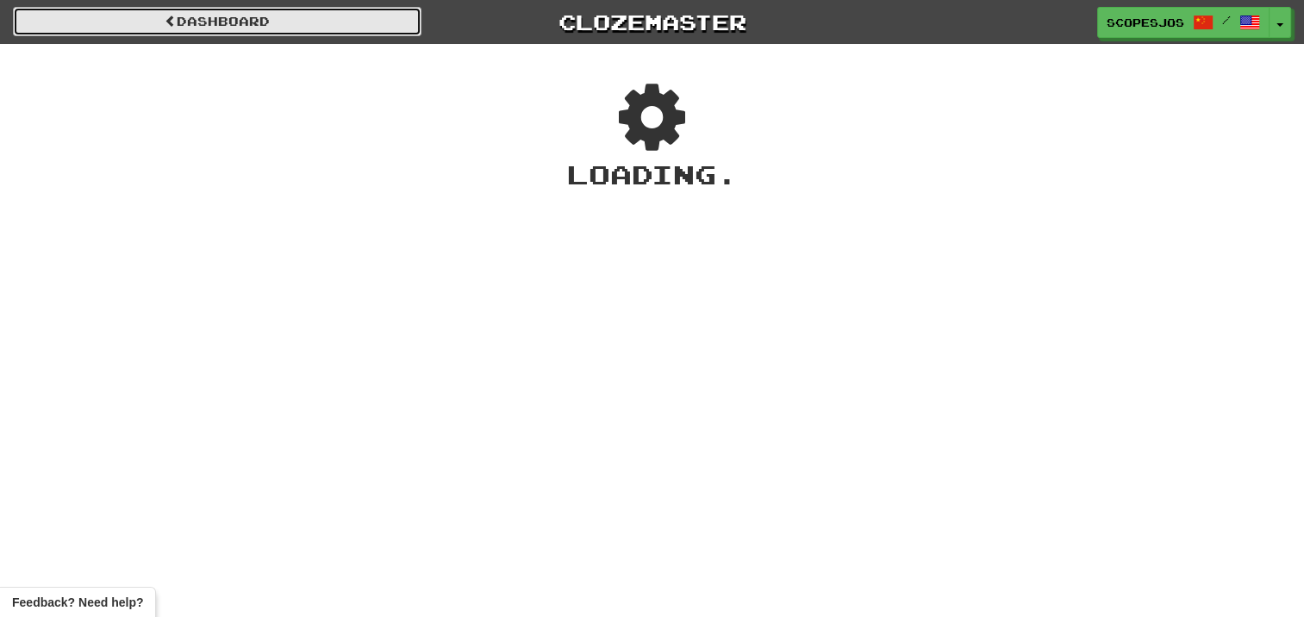
click at [202, 19] on link "Dashboard" at bounding box center [217, 21] width 408 height 29
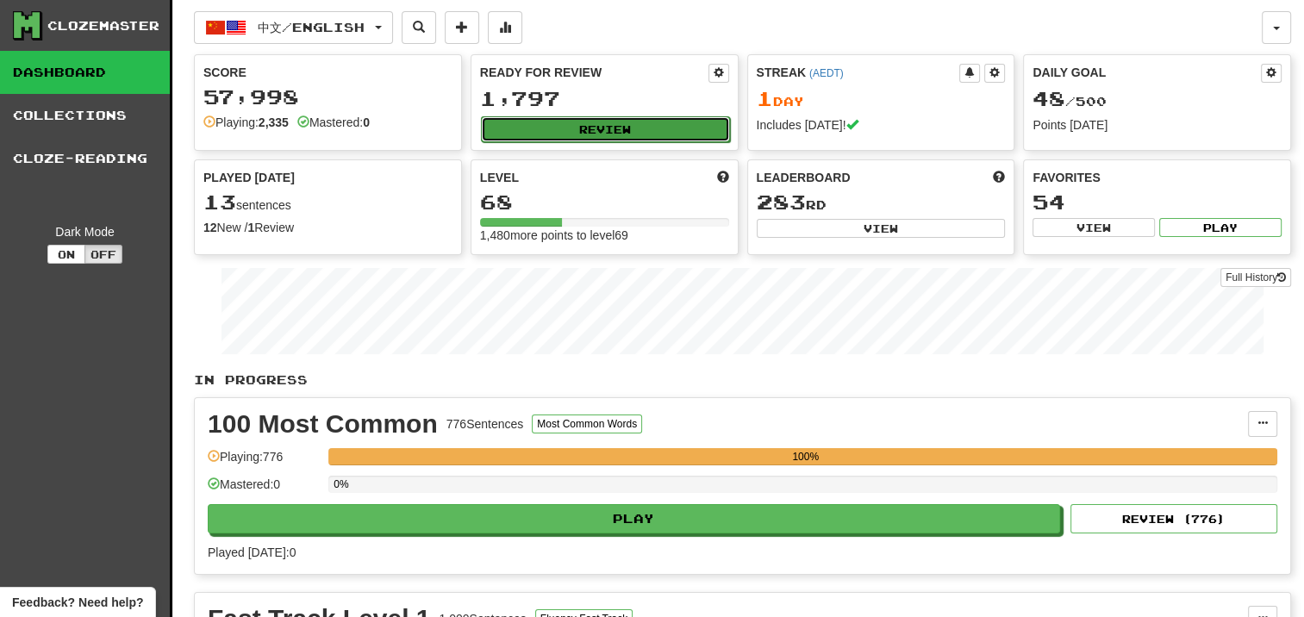
click at [603, 128] on button "Review" at bounding box center [605, 129] width 249 height 26
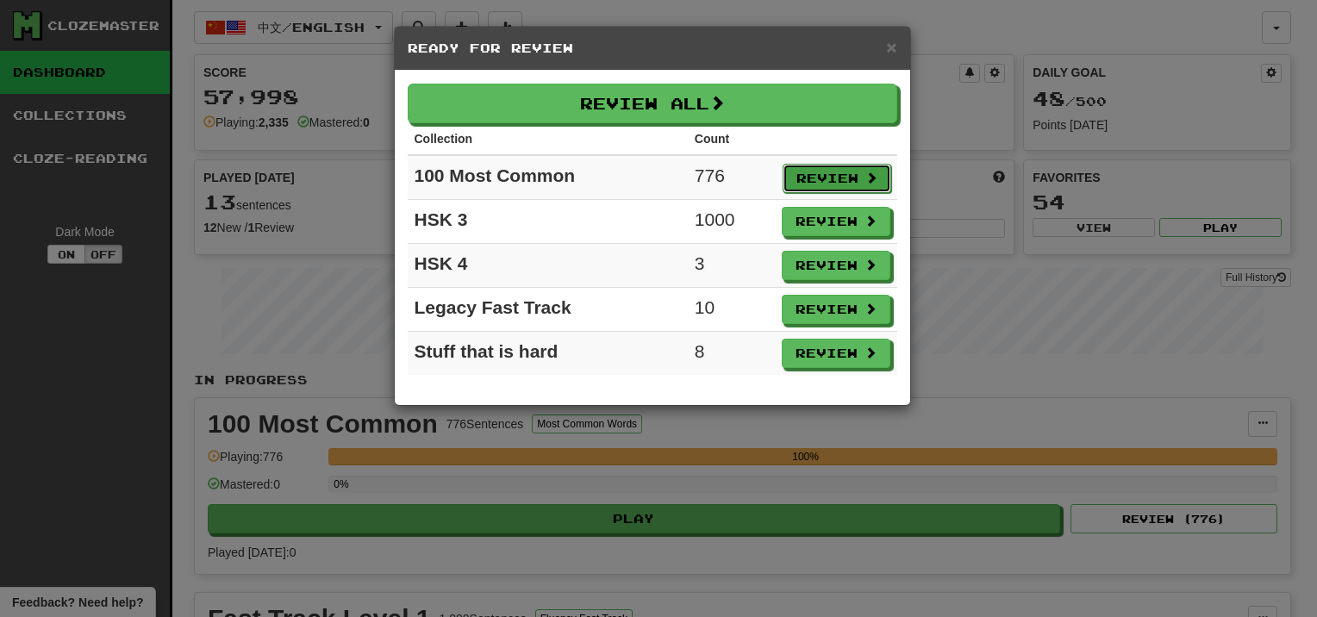
click at [823, 177] on button "Review" at bounding box center [836, 178] width 109 height 29
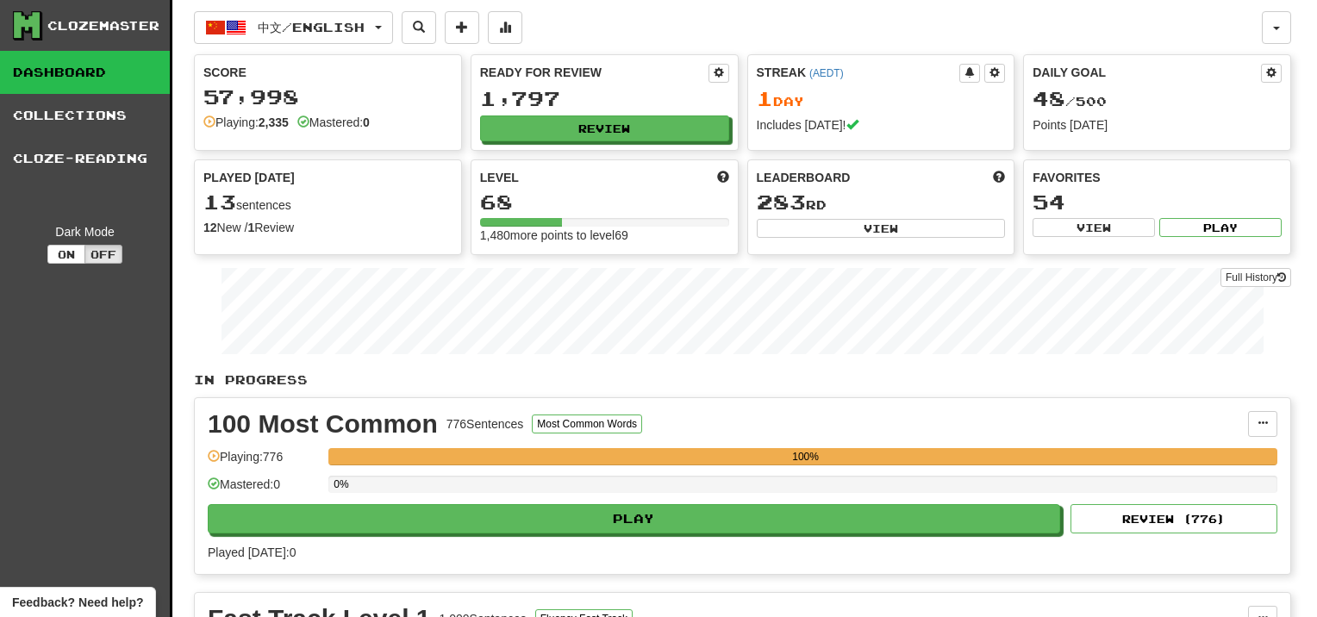
select select "**"
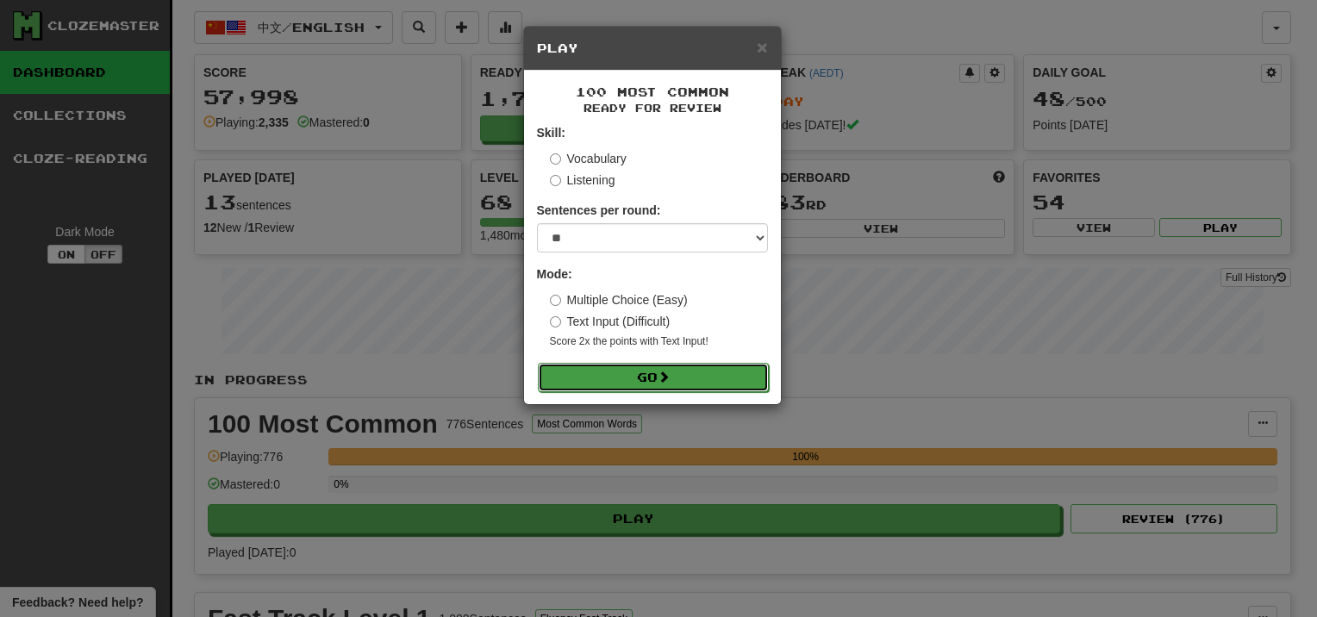
click at [664, 383] on span at bounding box center [664, 377] width 12 height 12
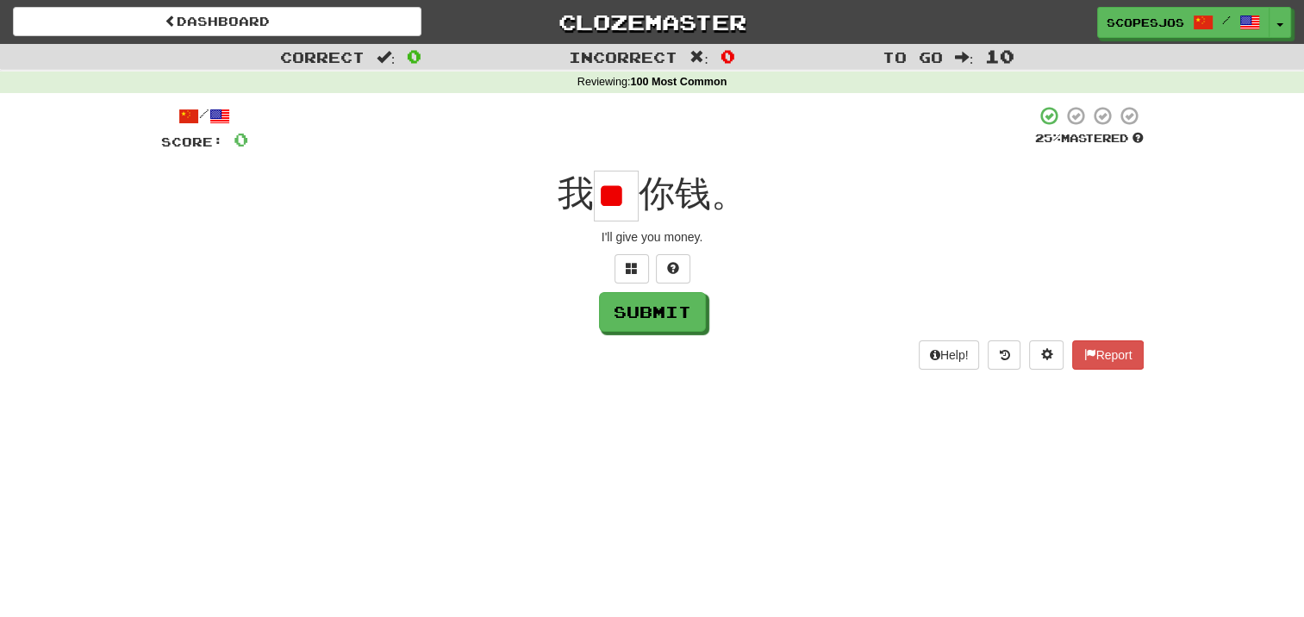
scroll to position [0, 1]
type input "*"
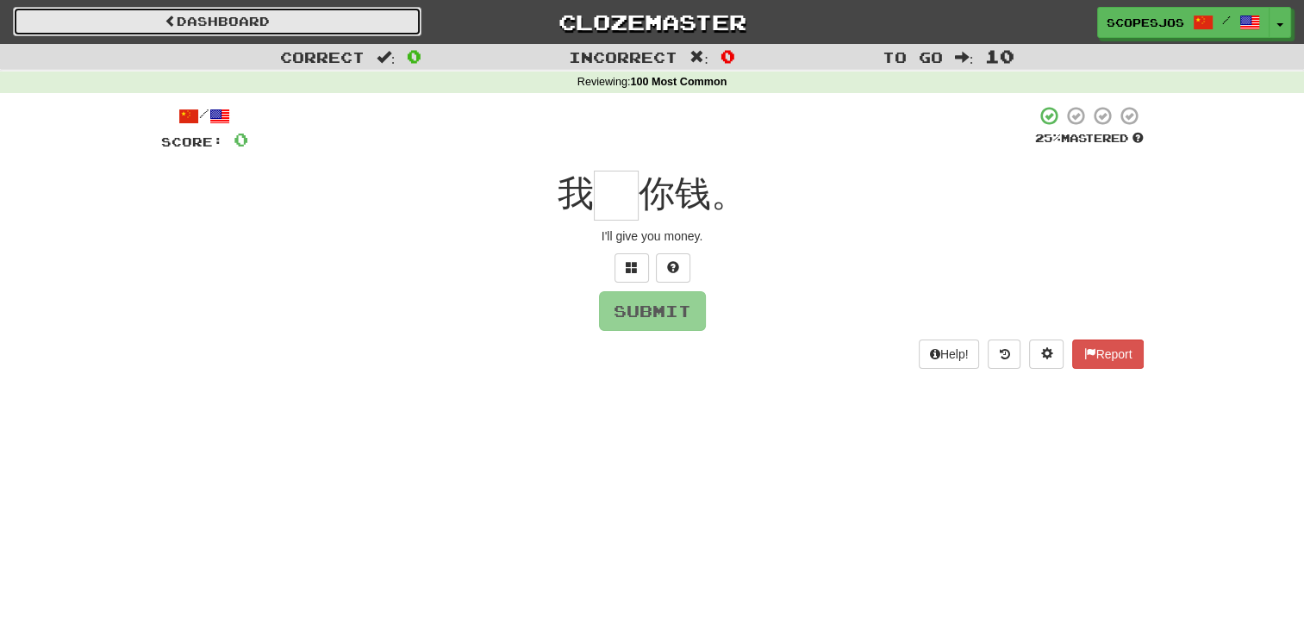
click at [200, 18] on link "Dashboard" at bounding box center [217, 21] width 408 height 29
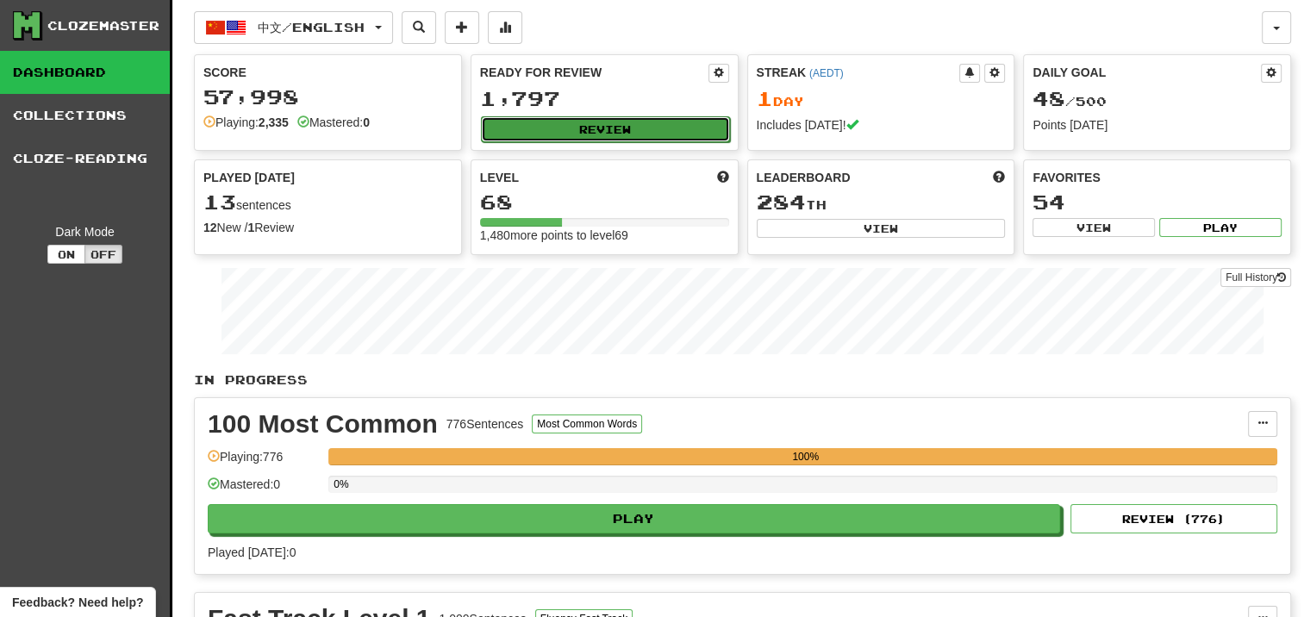
click at [598, 122] on button "Review" at bounding box center [605, 129] width 249 height 26
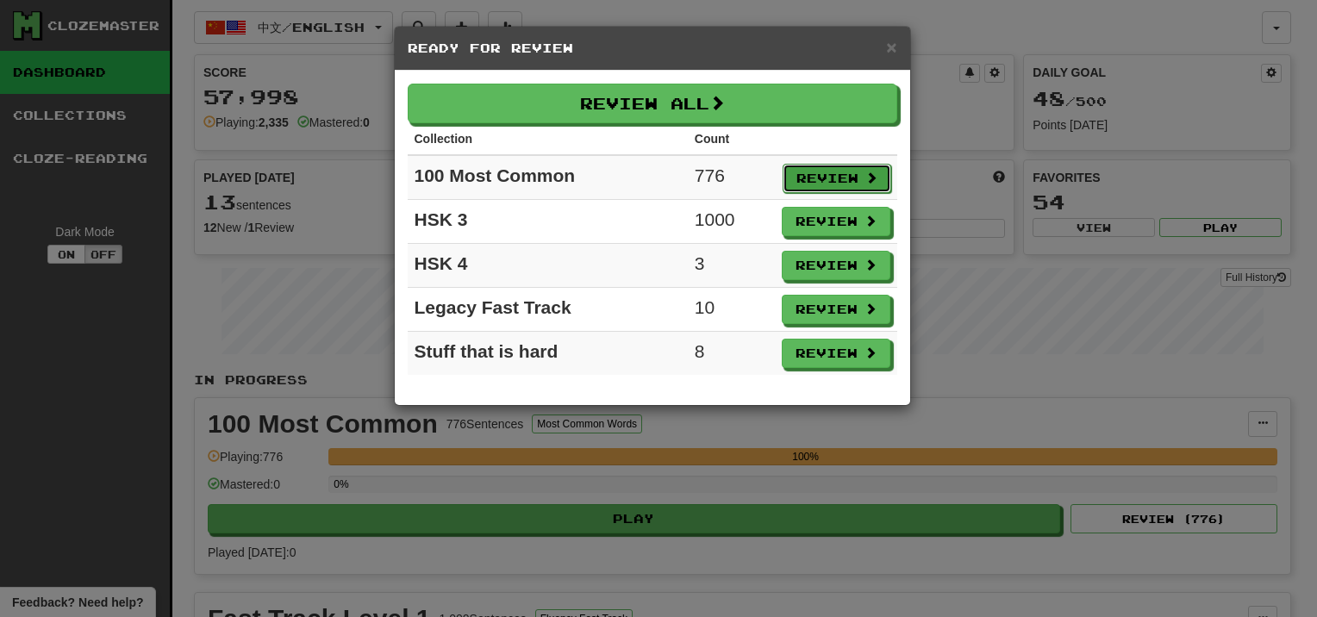
click at [821, 169] on button "Review" at bounding box center [836, 178] width 109 height 29
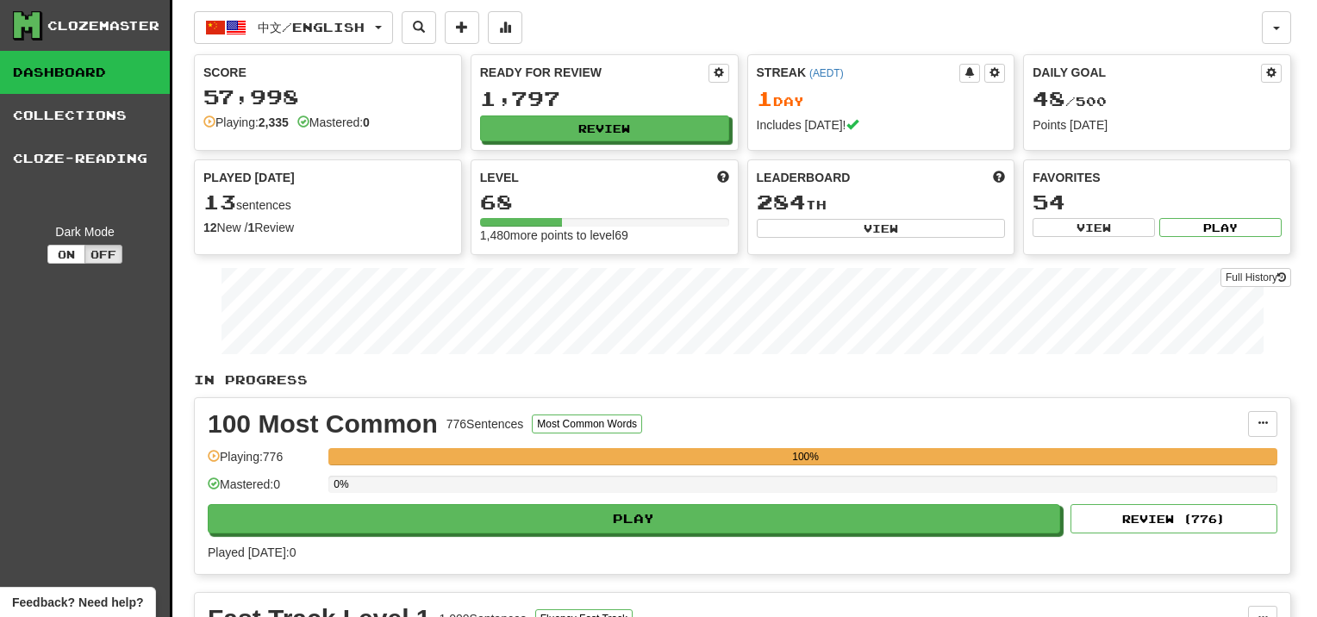
select select "**"
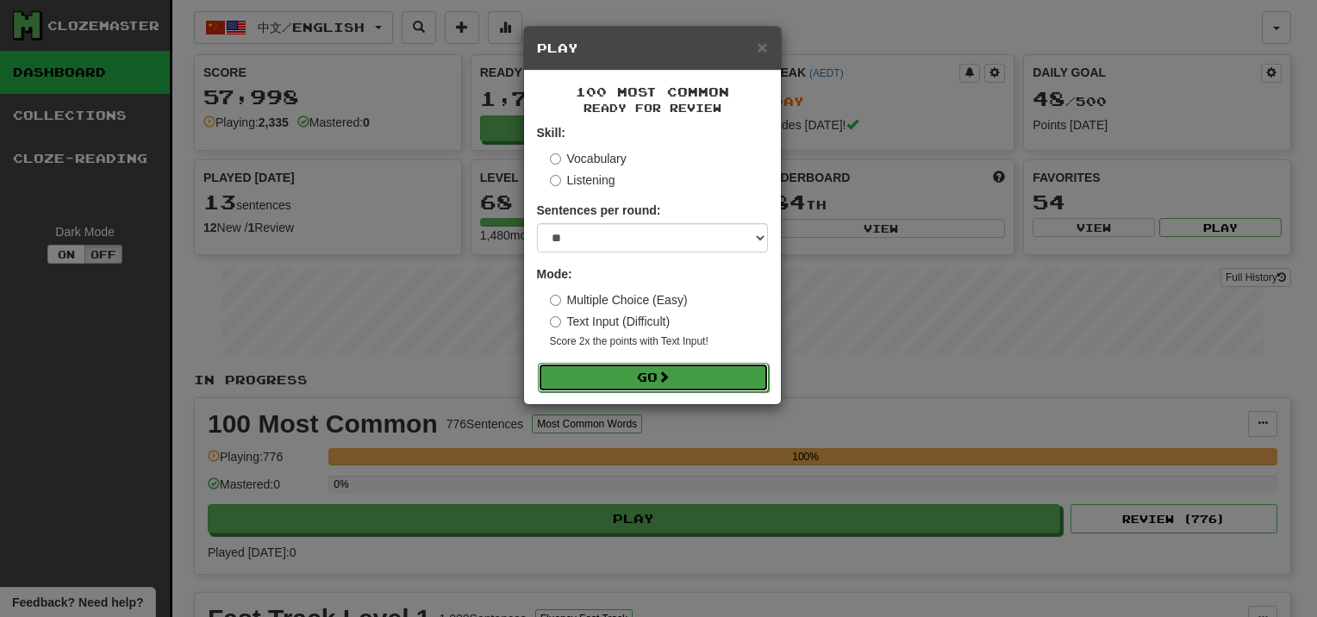
click at [669, 371] on span at bounding box center [664, 377] width 12 height 12
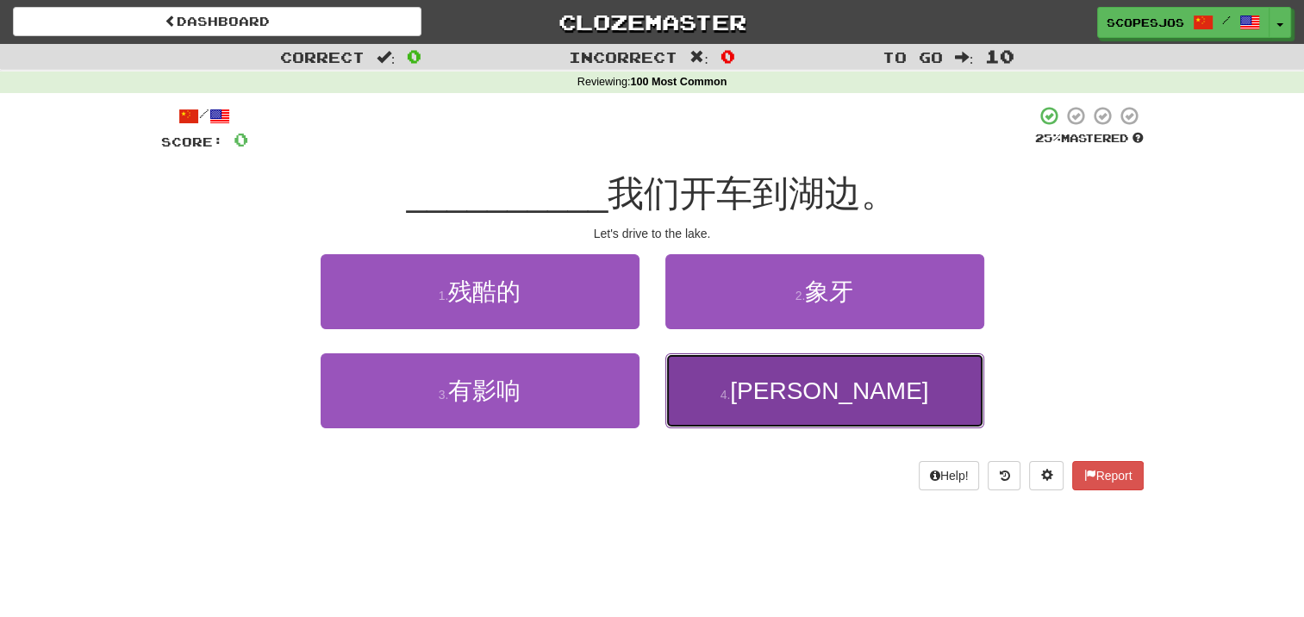
click at [831, 374] on button "4 . [PERSON_NAME]" at bounding box center [824, 390] width 319 height 75
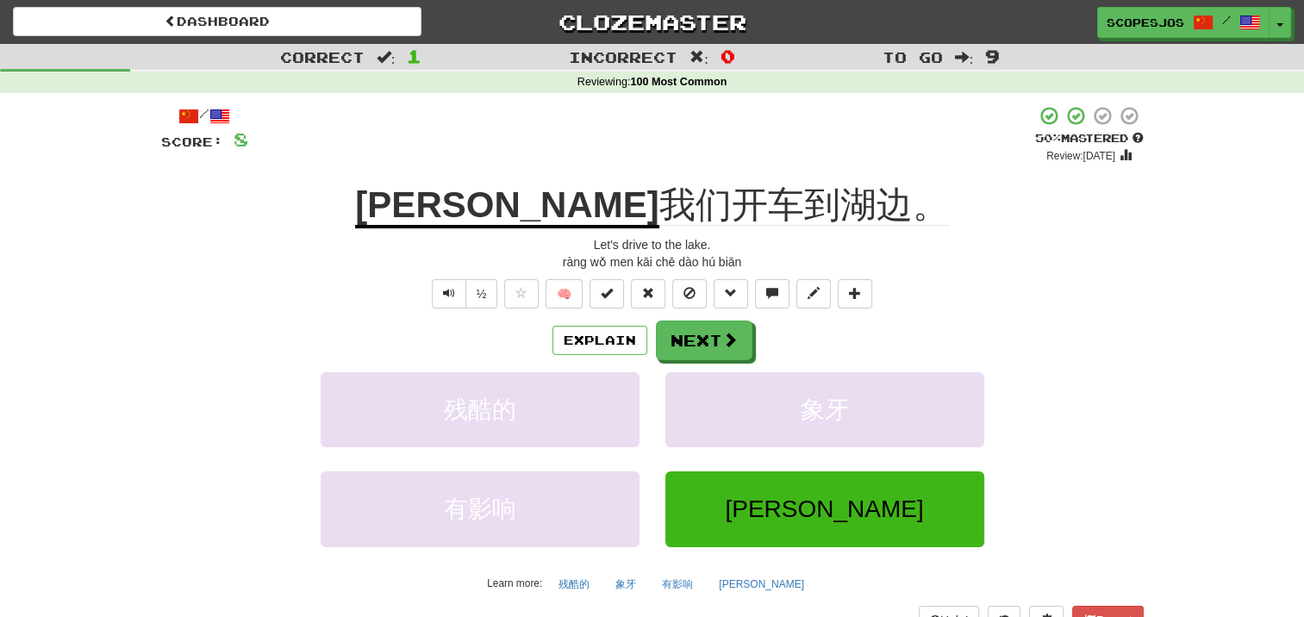
click at [1062, 285] on div "½ 🧠" at bounding box center [652, 293] width 982 height 29
click at [682, 339] on button "Next" at bounding box center [705, 341] width 97 height 40
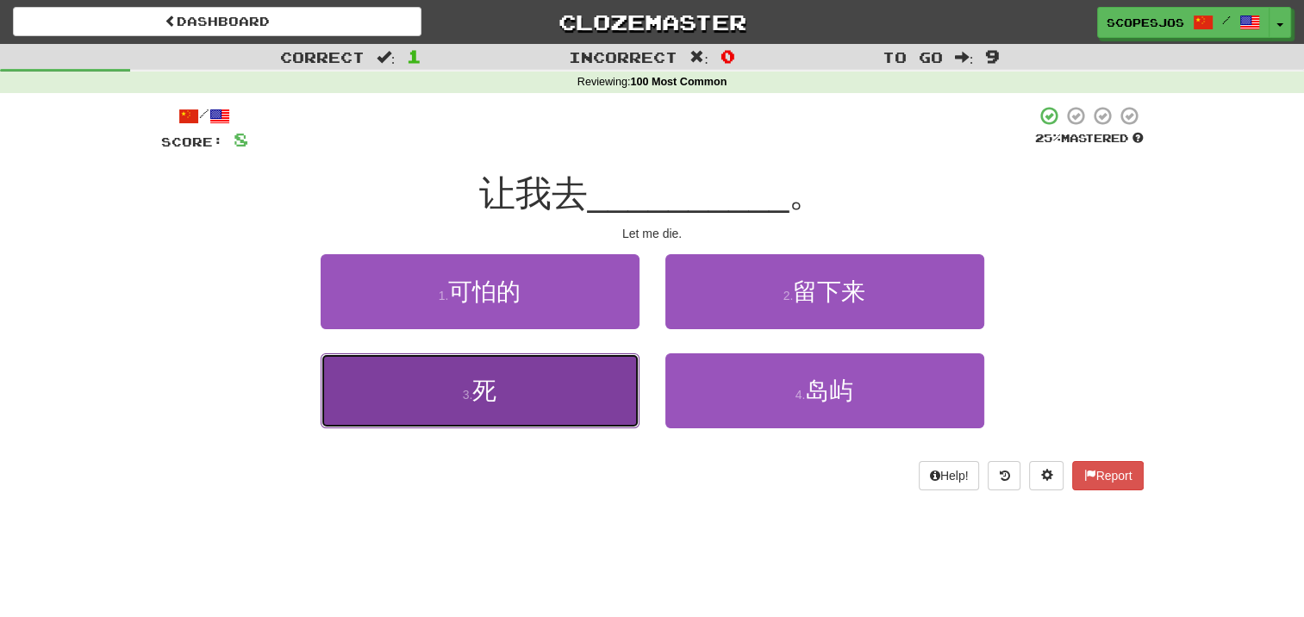
click at [495, 397] on span "死" at bounding box center [484, 390] width 24 height 27
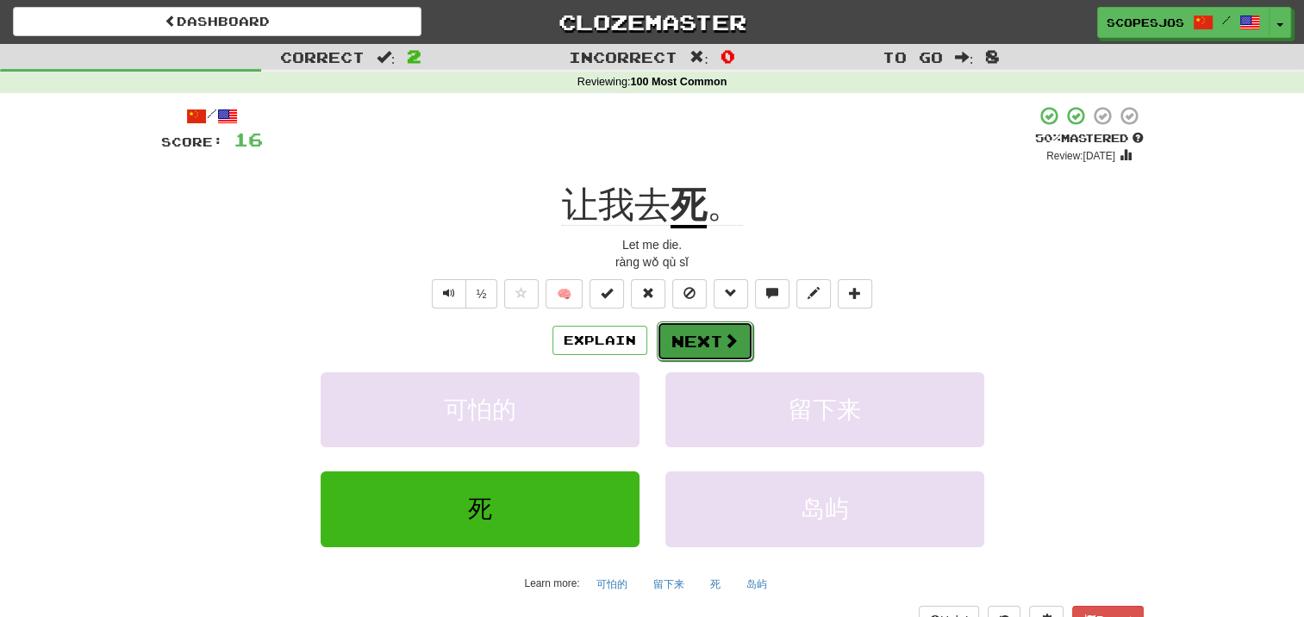
click at [745, 352] on button "Next" at bounding box center [705, 341] width 97 height 40
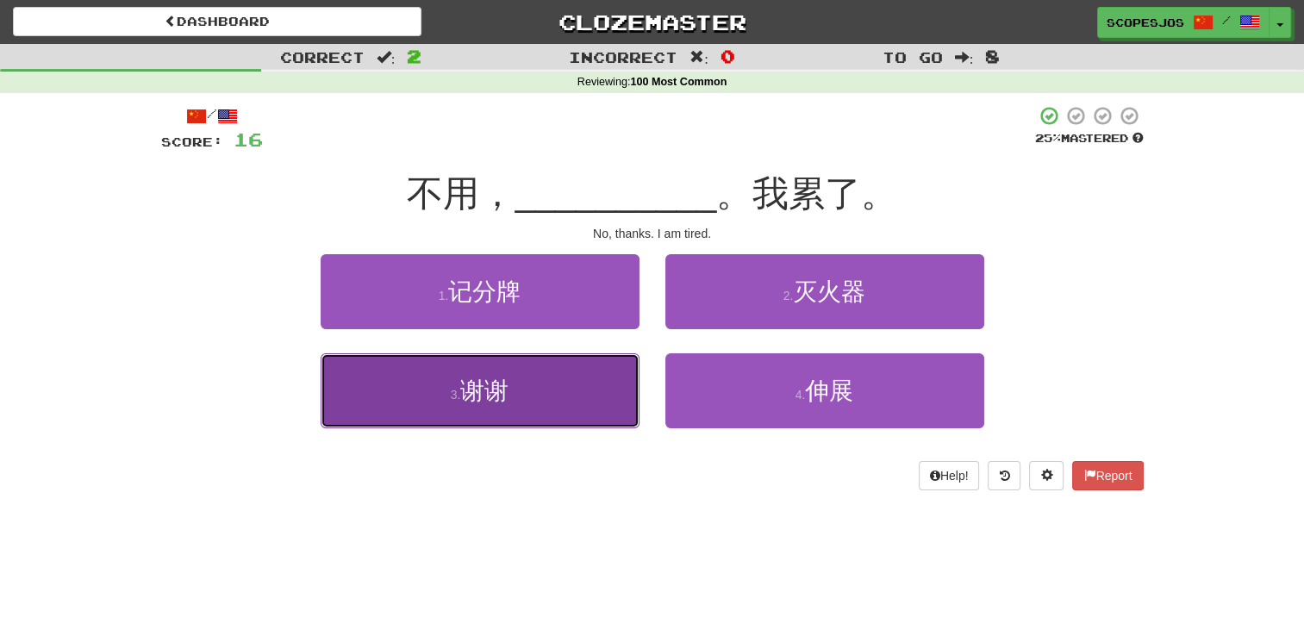
click at [484, 402] on span "谢谢" at bounding box center [484, 390] width 48 height 27
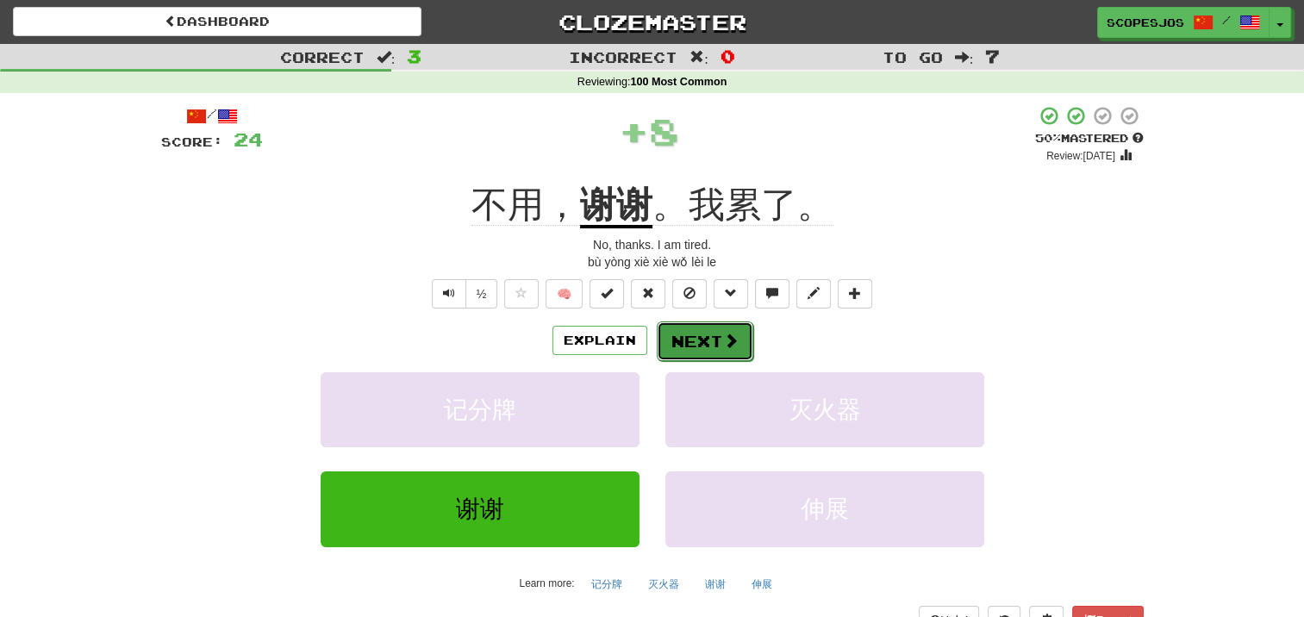
click at [676, 340] on button "Next" at bounding box center [705, 341] width 97 height 40
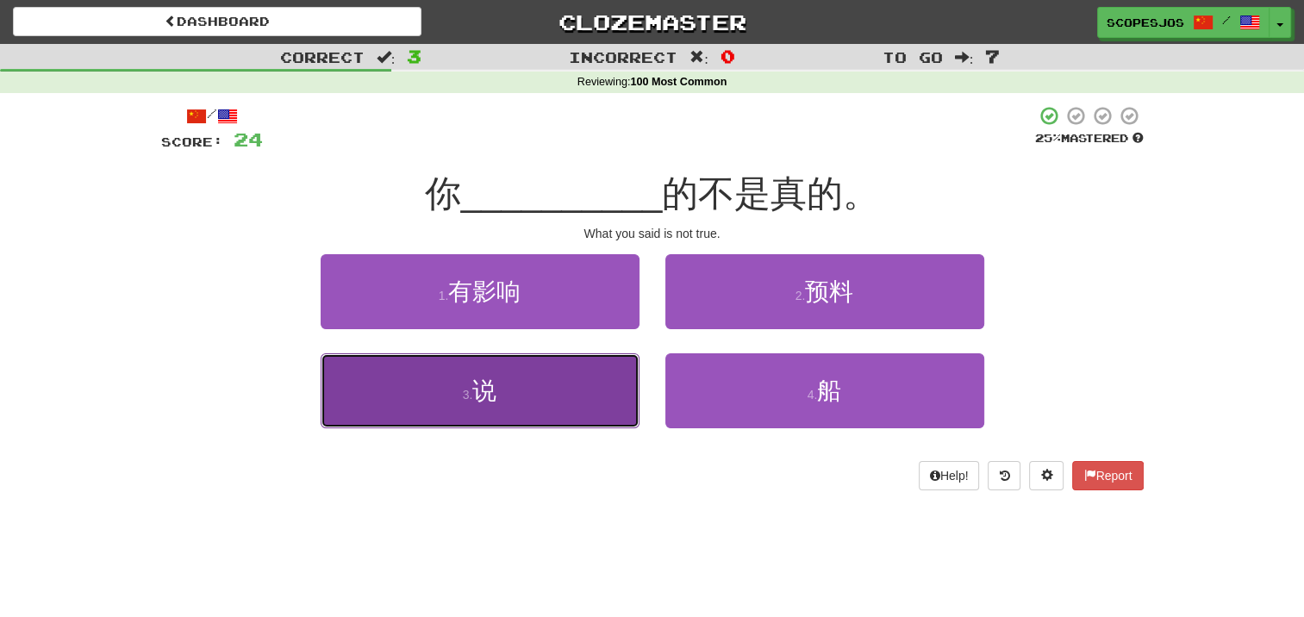
click at [470, 388] on small "3 ." at bounding box center [468, 395] width 10 height 14
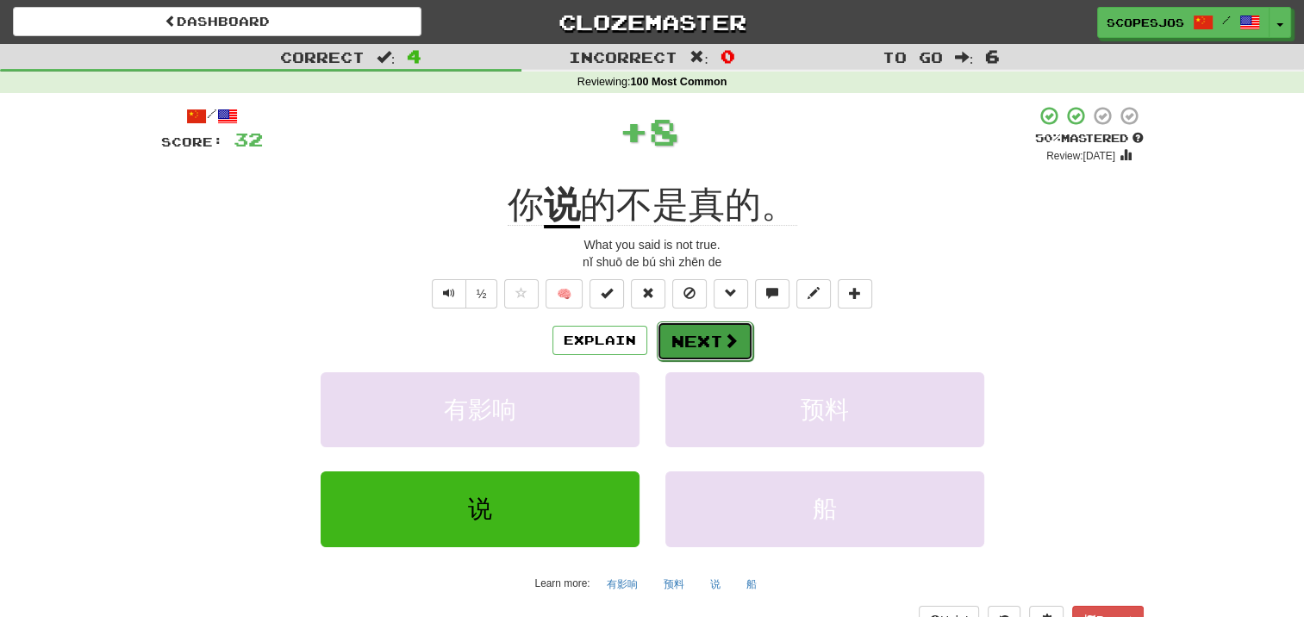
click at [711, 334] on button "Next" at bounding box center [705, 341] width 97 height 40
